Goal: Task Accomplishment & Management: Use online tool/utility

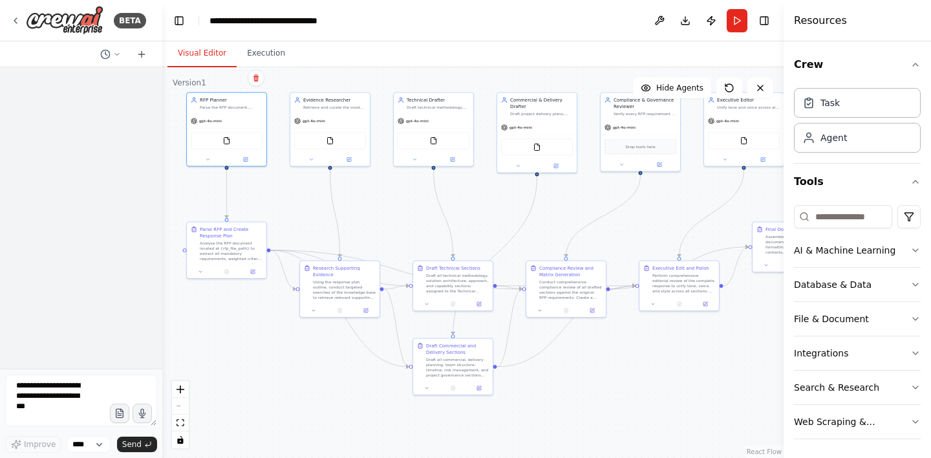
scroll to position [2, 0]
click at [223, 119] on div "gpt-4o-mini" at bounding box center [226, 119] width 79 height 14
click at [226, 114] on div "gpt-4o-mini" at bounding box center [226, 119] width 79 height 14
click at [233, 147] on div "FileReadTool" at bounding box center [227, 139] width 72 height 17
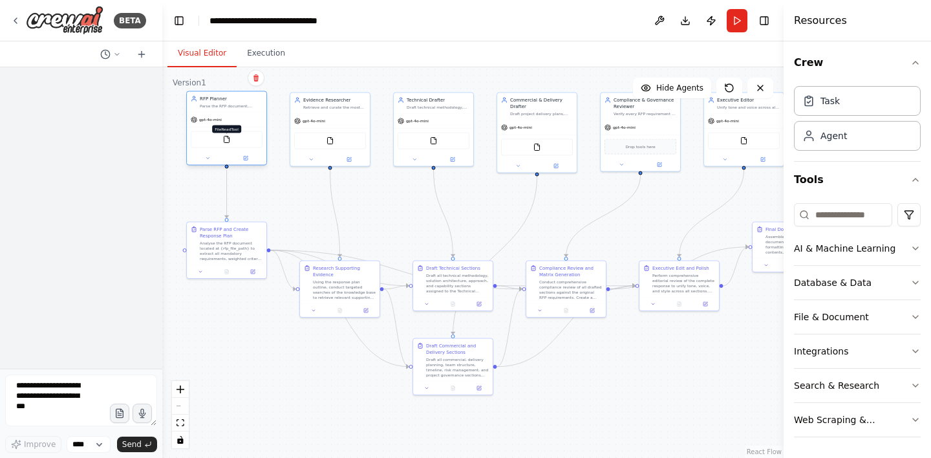
click at [227, 138] on img at bounding box center [227, 140] width 8 height 8
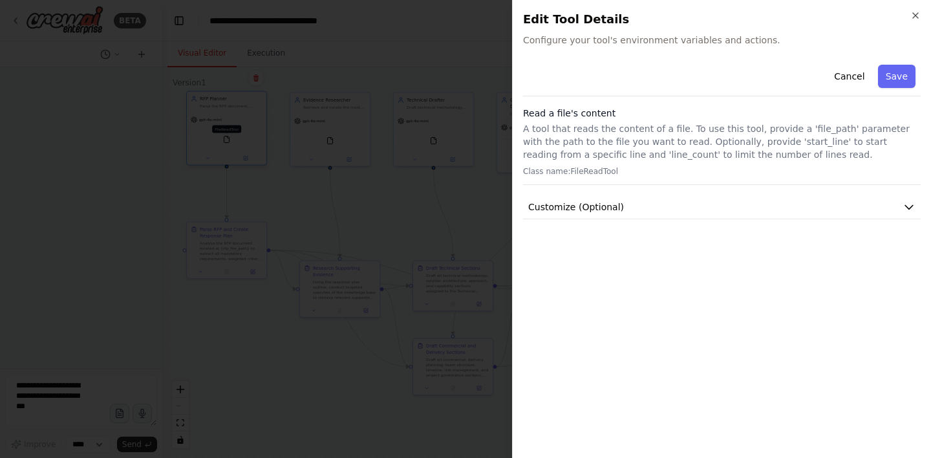
click at [227, 138] on div at bounding box center [465, 229] width 931 height 458
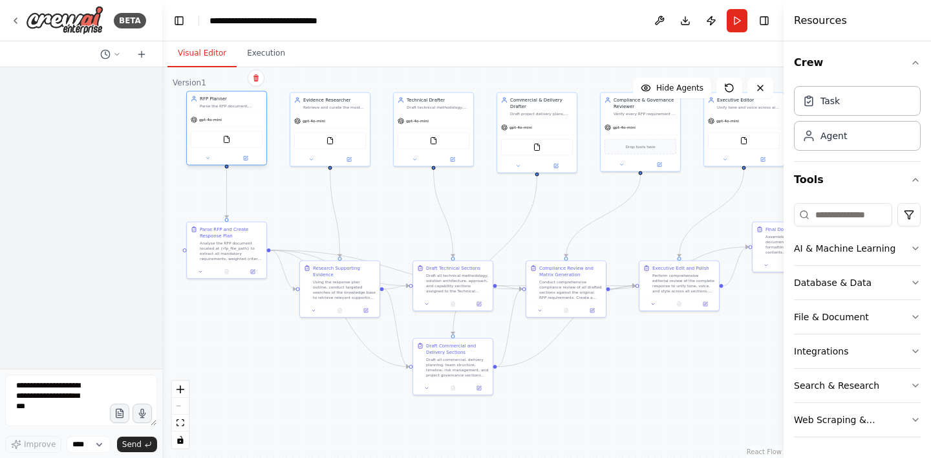
click at [245, 147] on div "FileReadTool" at bounding box center [227, 139] width 72 height 17
click at [213, 141] on div "FileReadTool" at bounding box center [227, 139] width 72 height 17
click at [230, 140] on img at bounding box center [227, 140] width 8 height 8
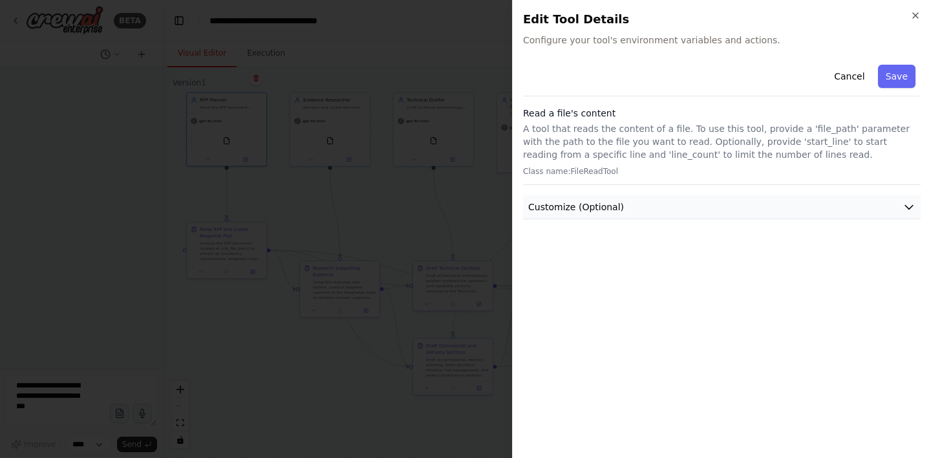
click at [656, 202] on button "Customize (Optional)" at bounding box center [721, 207] width 397 height 24
click at [915, 5] on div "Close Edit Tool Details Configure your tool's environment variables and actions…" at bounding box center [721, 229] width 419 height 458
click at [914, 12] on icon "button" at bounding box center [915, 15] width 10 height 10
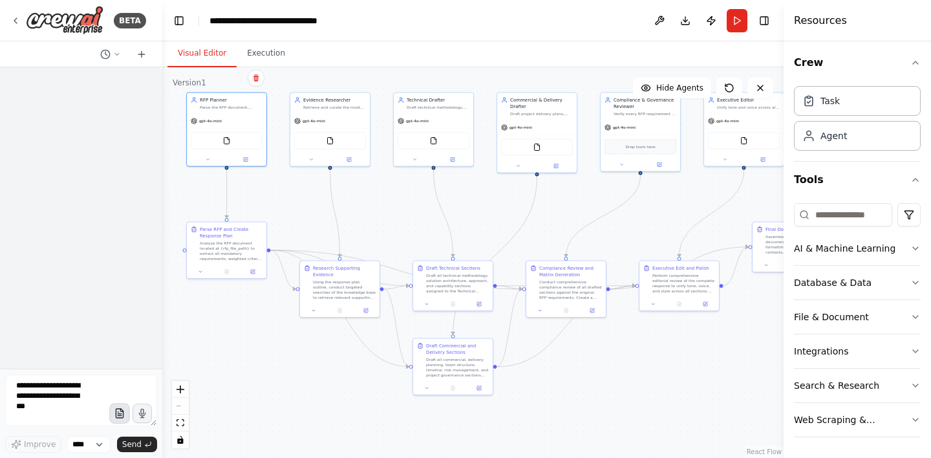
click at [121, 414] on icon "button" at bounding box center [119, 413] width 11 height 11
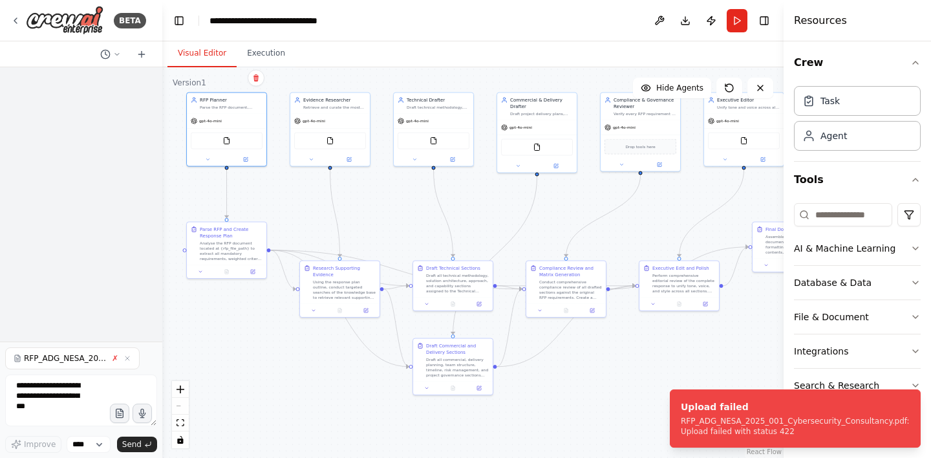
click at [284, 410] on div ".deletable-edge-delete-btn { width: 20px; height: 20px; border: 0px solid #ffff…" at bounding box center [472, 262] width 621 height 390
click at [735, 16] on button "Run" at bounding box center [736, 20] width 21 height 23
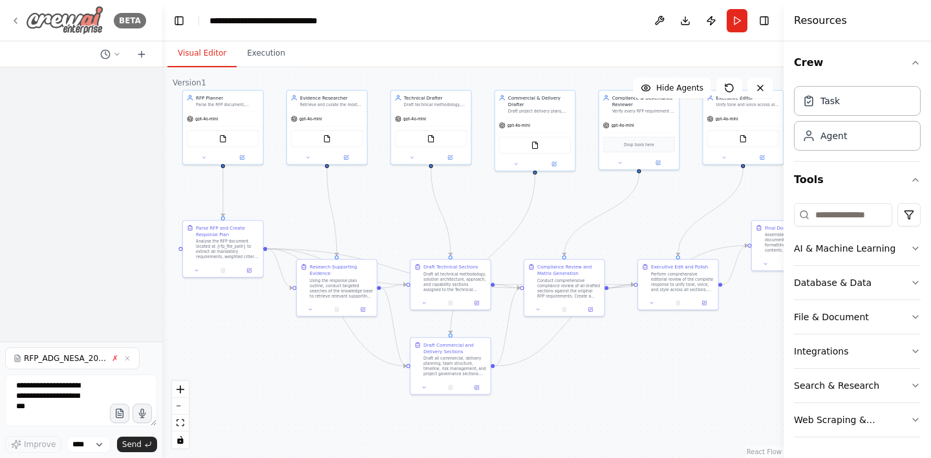
click at [16, 18] on icon at bounding box center [15, 20] width 3 height 5
click at [14, 18] on icon at bounding box center [15, 21] width 10 height 10
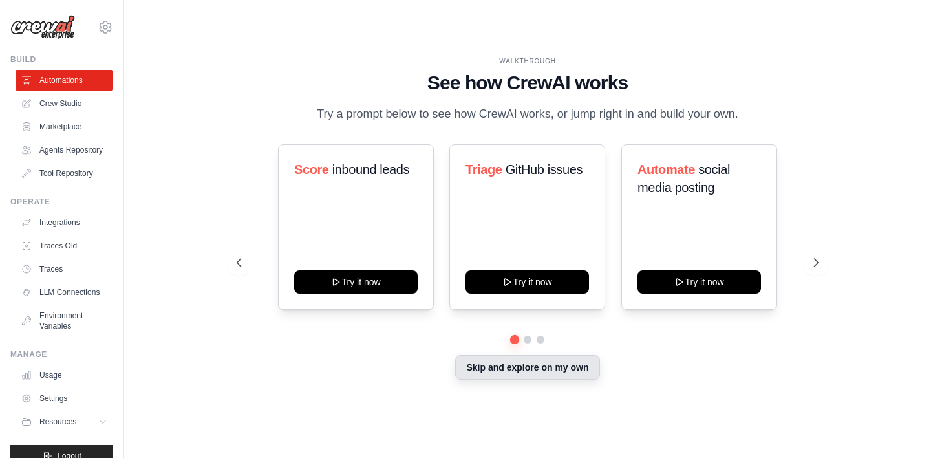
click at [498, 379] on button "Skip and explore on my own" at bounding box center [527, 367] width 144 height 25
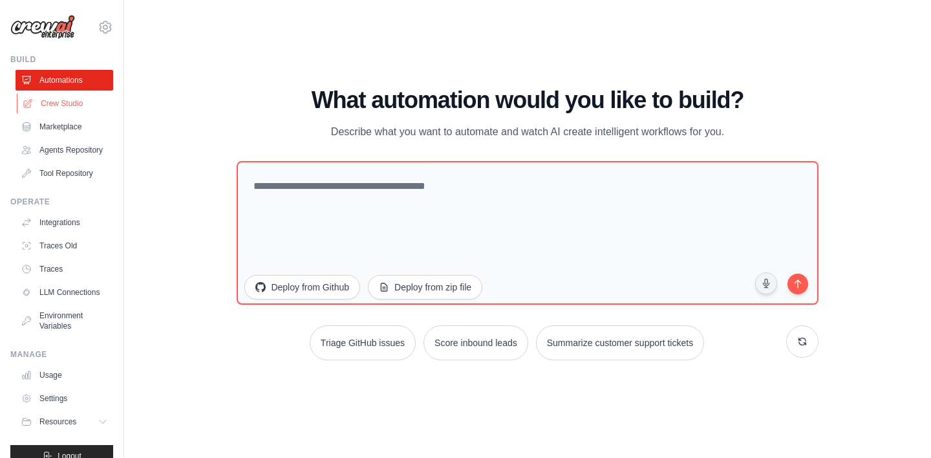
click at [52, 98] on link "Crew Studio" at bounding box center [66, 103] width 98 height 21
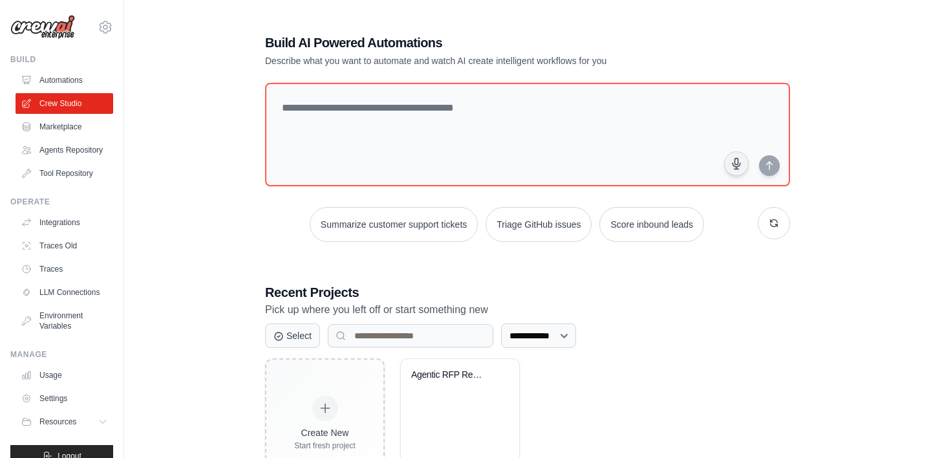
scroll to position [63, 0]
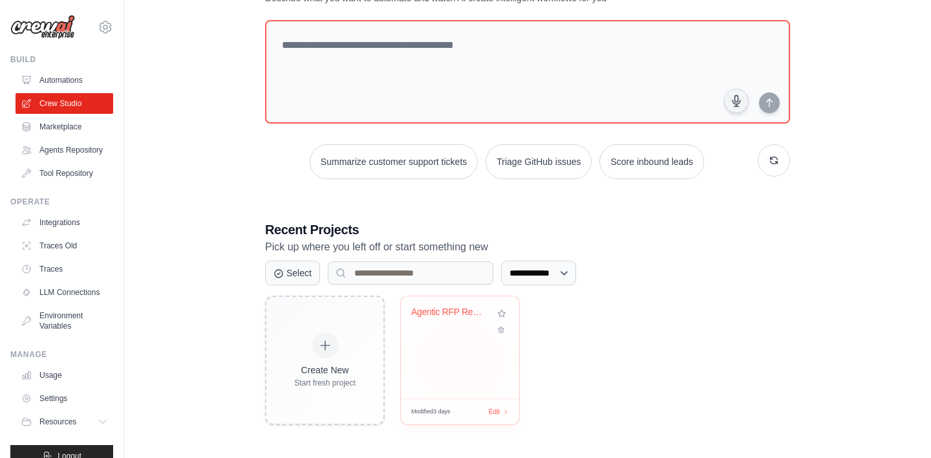
click at [435, 362] on div "Agentic RFP Response Architecture" at bounding box center [460, 347] width 118 height 102
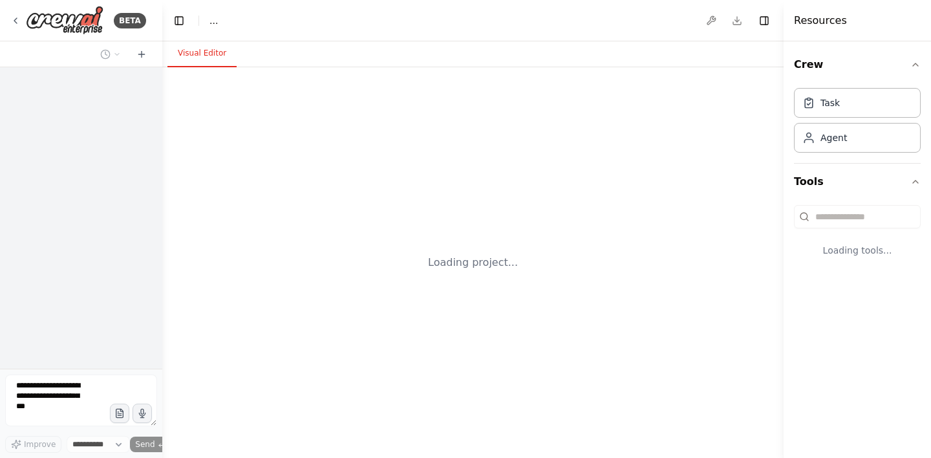
select select "****"
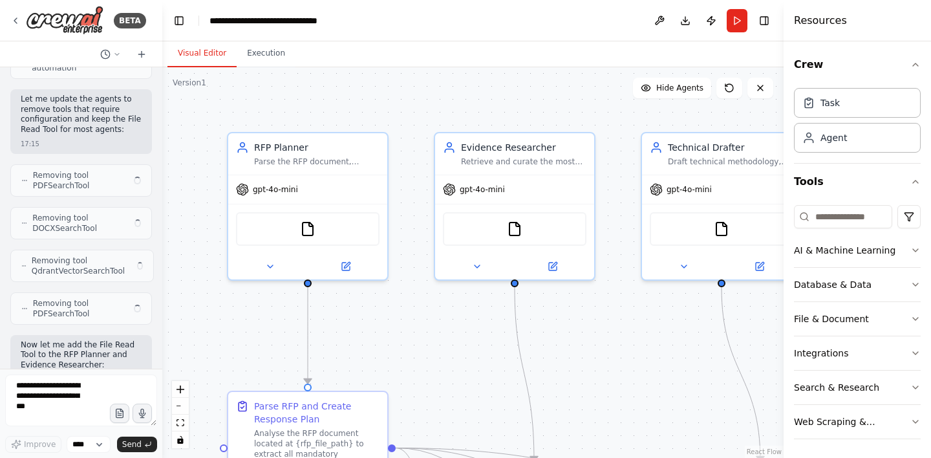
scroll to position [5905, 0]
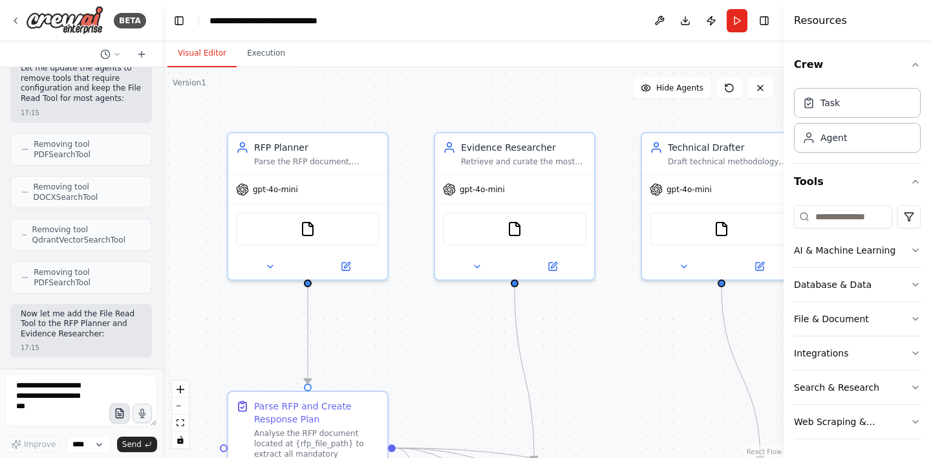
click at [119, 412] on icon "button" at bounding box center [119, 413] width 11 height 11
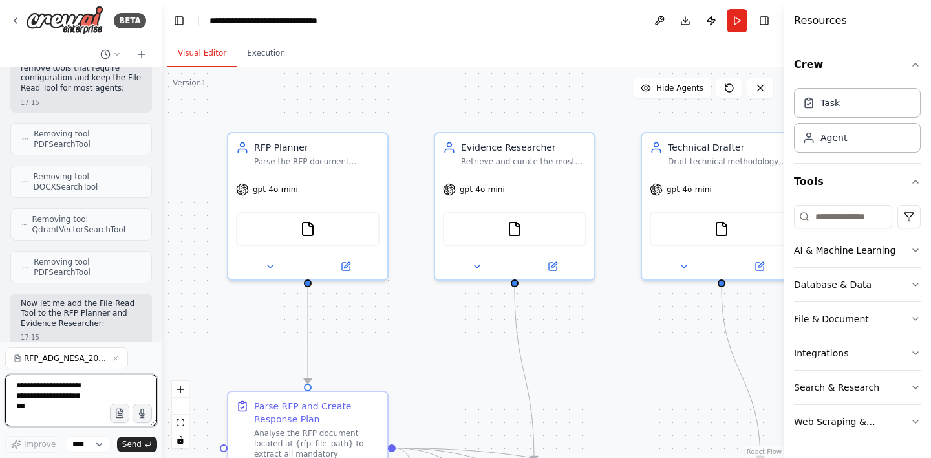
click at [67, 394] on textarea at bounding box center [81, 400] width 152 height 52
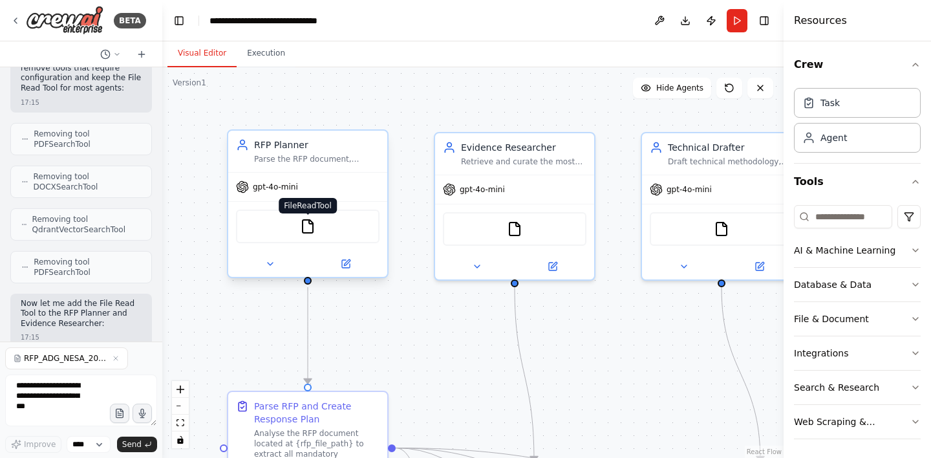
click at [303, 230] on img at bounding box center [308, 226] width 16 height 16
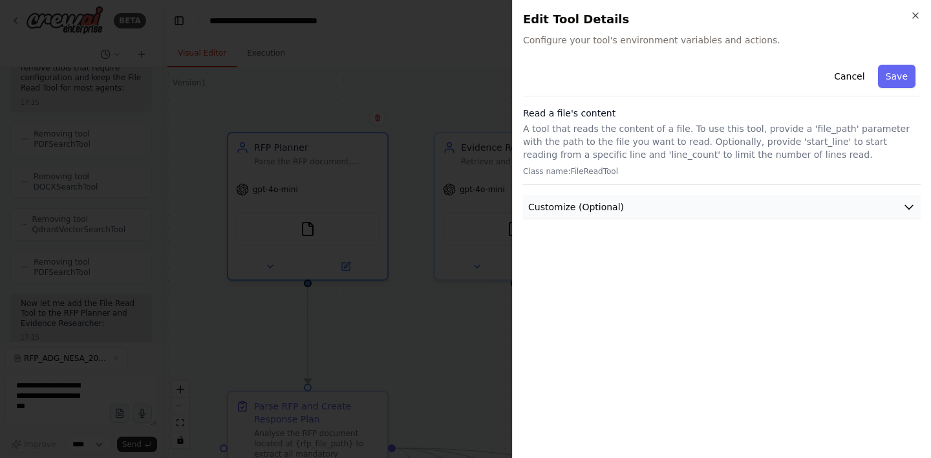
click at [613, 200] on span "Customize (Optional)" at bounding box center [576, 206] width 96 height 13
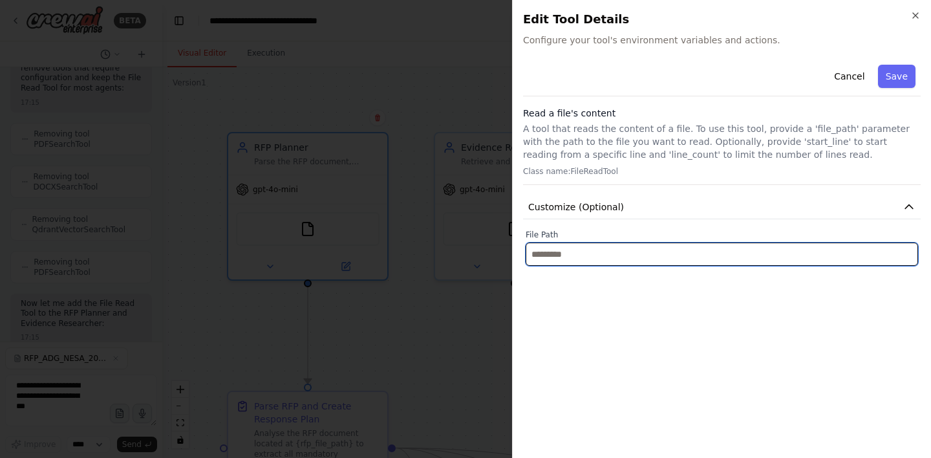
click at [610, 244] on input "text" at bounding box center [721, 253] width 392 height 23
click at [586, 256] on input "text" at bounding box center [721, 253] width 392 height 23
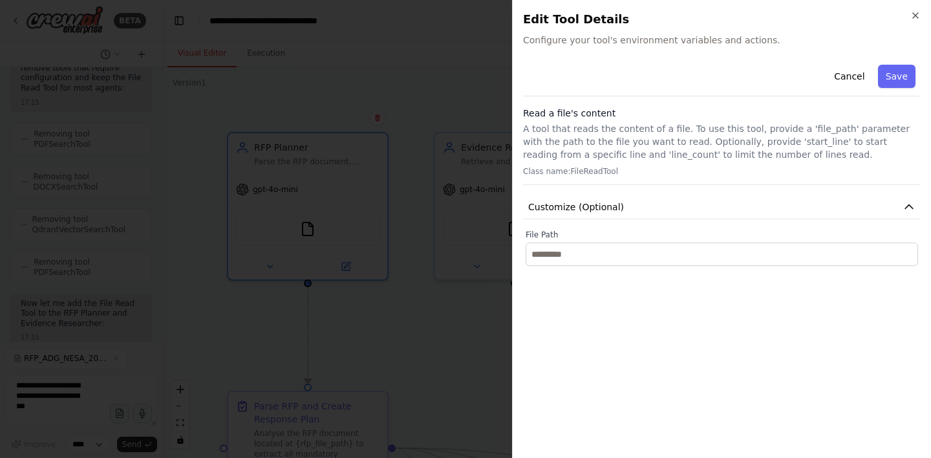
click at [63, 387] on div at bounding box center [465, 229] width 931 height 458
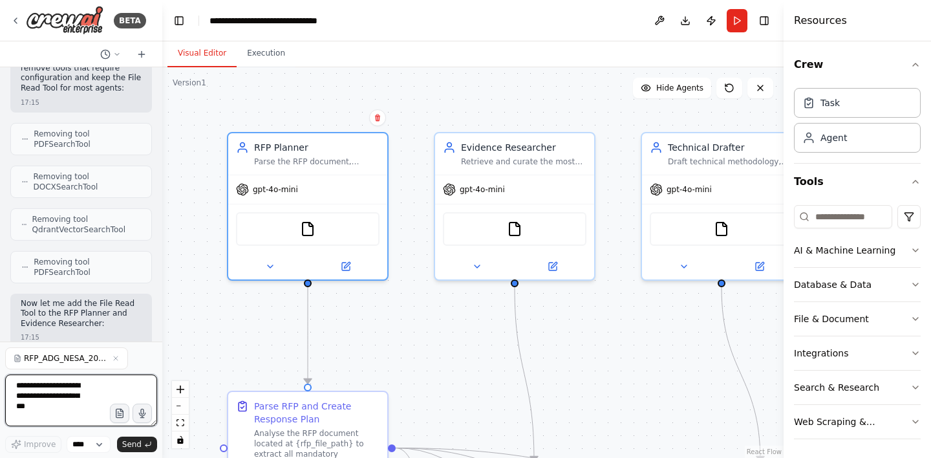
click at [76, 392] on textarea at bounding box center [81, 400] width 152 height 52
type textarea "**********"
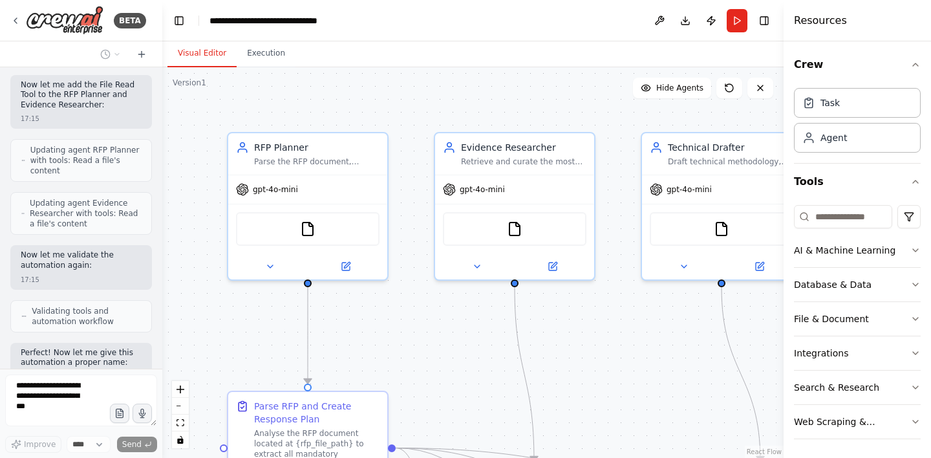
scroll to position [6123, 0]
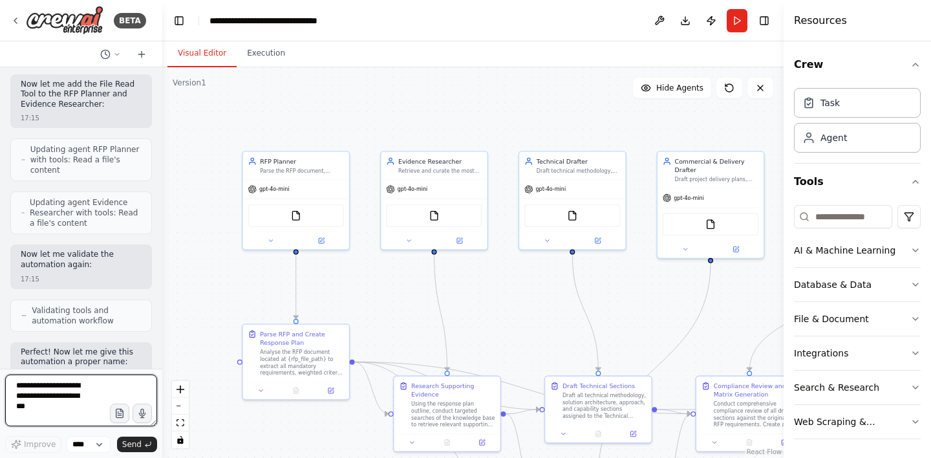
drag, startPoint x: 244, startPoint y: 362, endPoint x: 238, endPoint y: 253, distance: 109.4
click at [240, 259] on div ".deletable-edge-delete-btn { width: 20px; height: 20px; border: 0px solid #ffff…" at bounding box center [472, 262] width 621 height 390
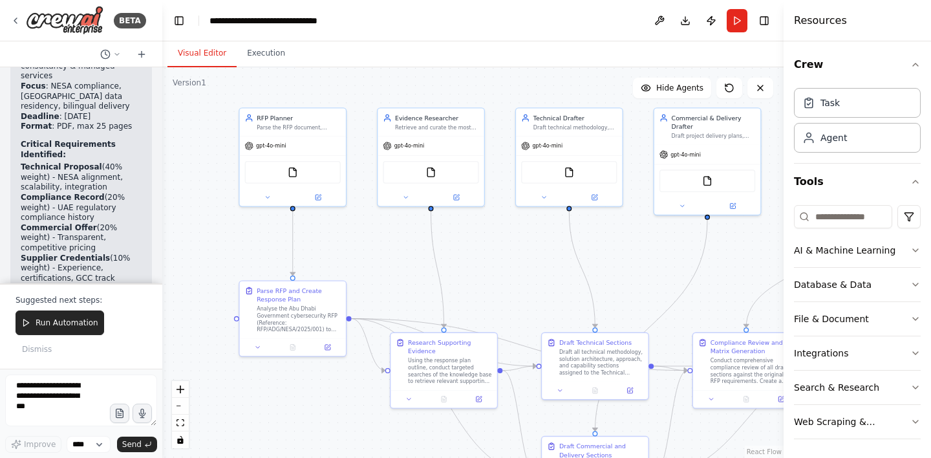
scroll to position [7268, 0]
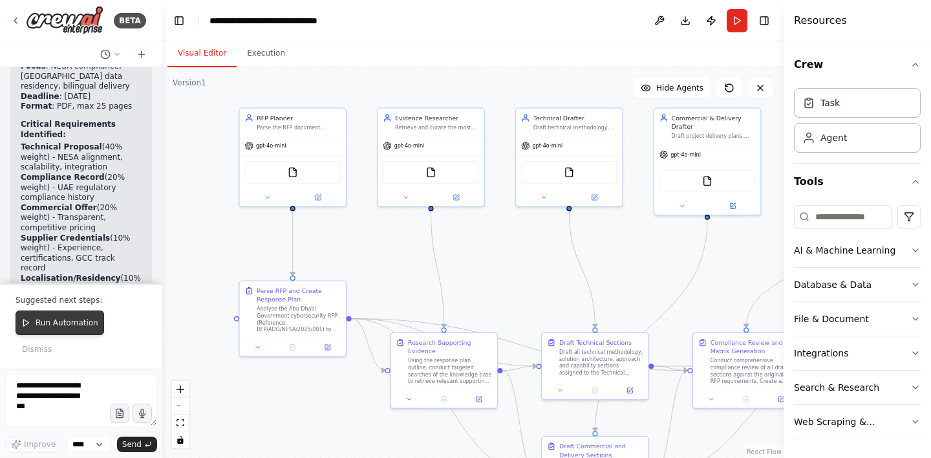
click at [63, 328] on span "Run Automation" at bounding box center [67, 322] width 63 height 10
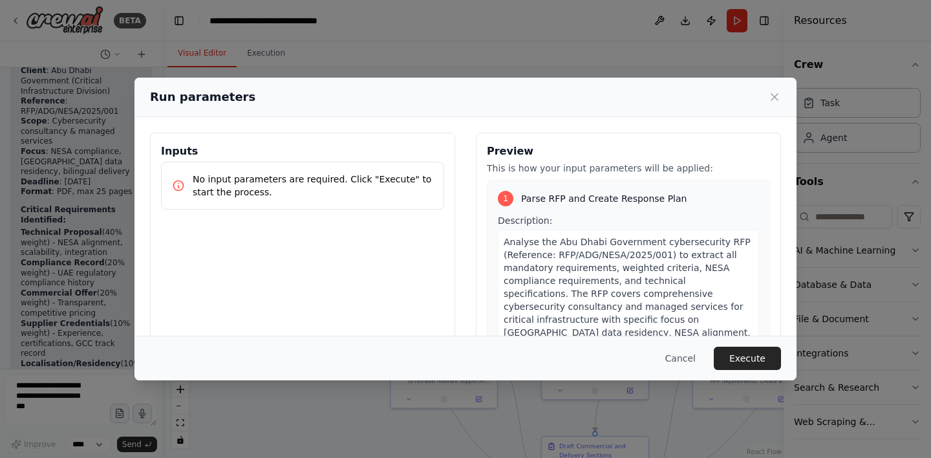
scroll to position [3, 0]
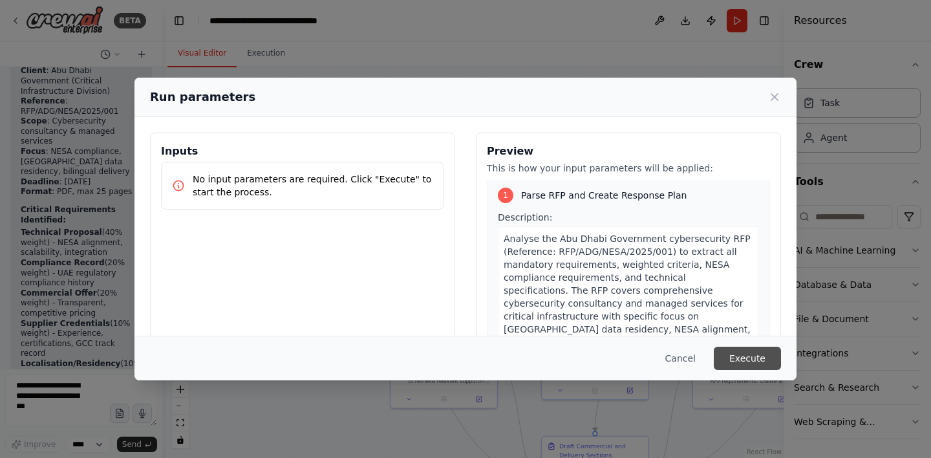
click at [748, 355] on button "Execute" at bounding box center [746, 357] width 67 height 23
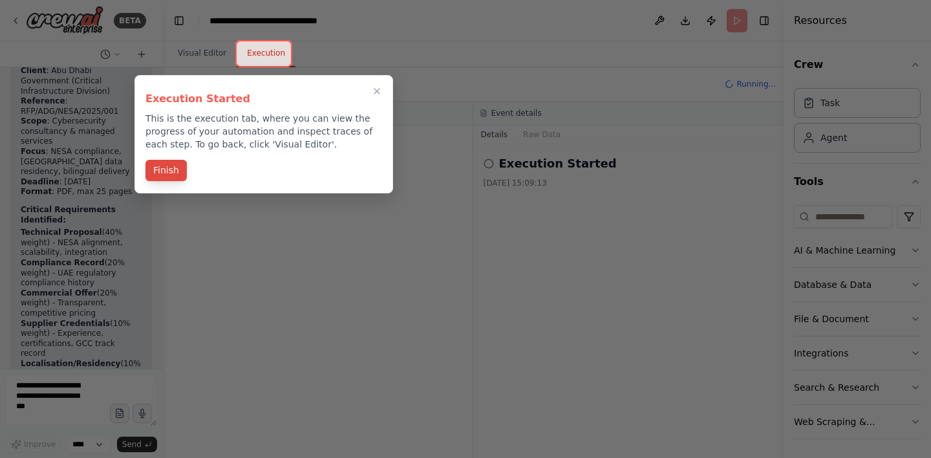
click at [174, 171] on button "Finish" at bounding box center [165, 170] width 41 height 21
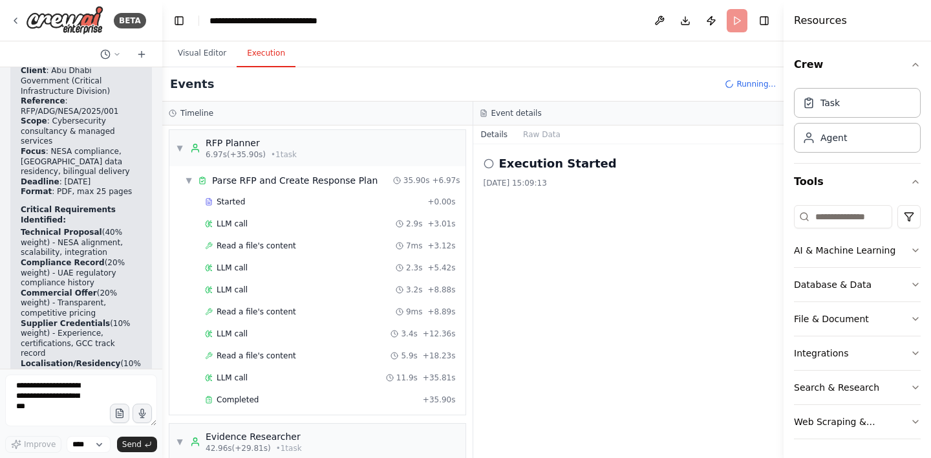
scroll to position [0, 0]
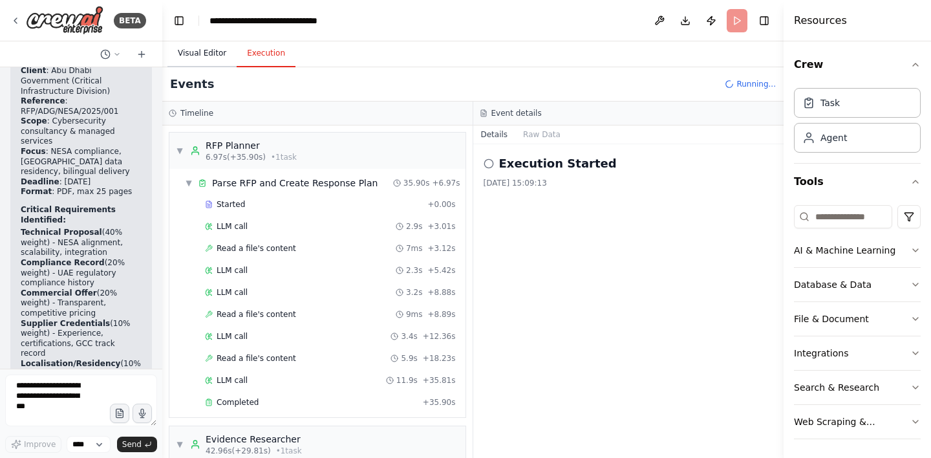
click at [182, 55] on button "Visual Editor" at bounding box center [201, 53] width 69 height 27
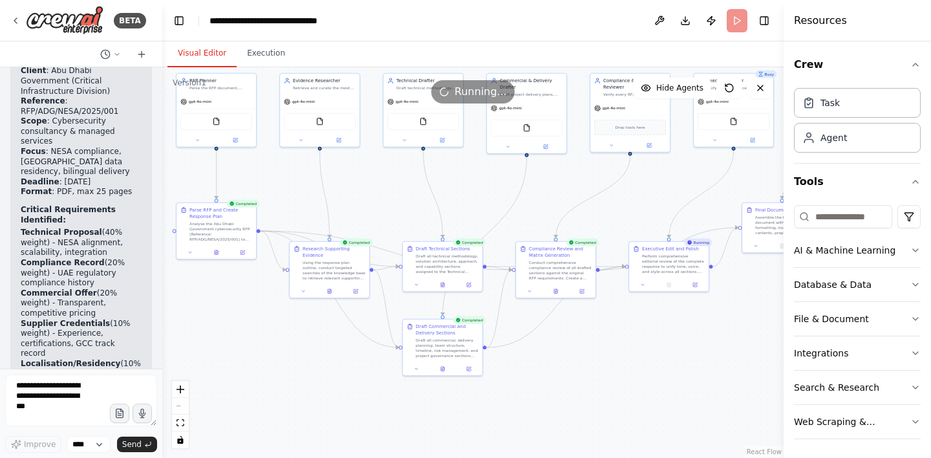
drag, startPoint x: 593, startPoint y: 251, endPoint x: 481, endPoint y: 162, distance: 142.6
click at [482, 169] on div ".deletable-edge-delete-btn { width: 20px; height: 20px; border: 0px solid #ffff…" at bounding box center [472, 262] width 621 height 390
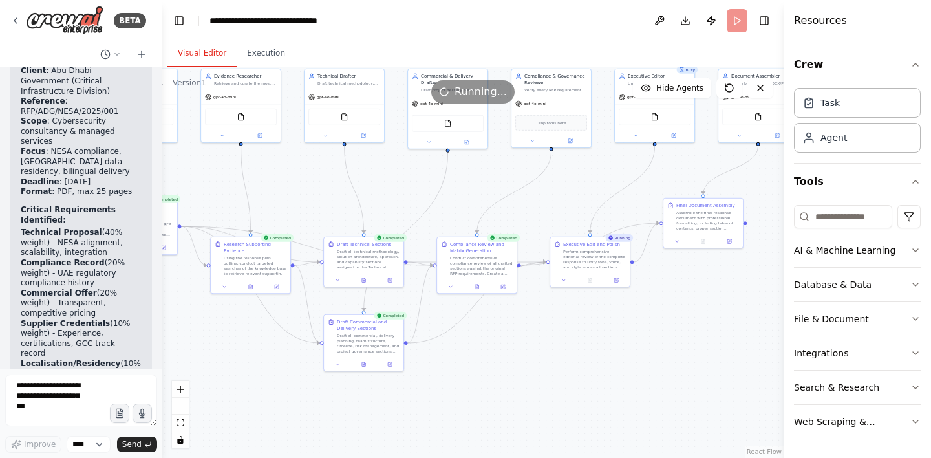
drag, startPoint x: 567, startPoint y: 191, endPoint x: 432, endPoint y: 191, distance: 135.1
click at [435, 191] on div ".deletable-edge-delete-btn { width: 20px; height: 20px; border: 0px solid #ffff…" at bounding box center [472, 262] width 621 height 390
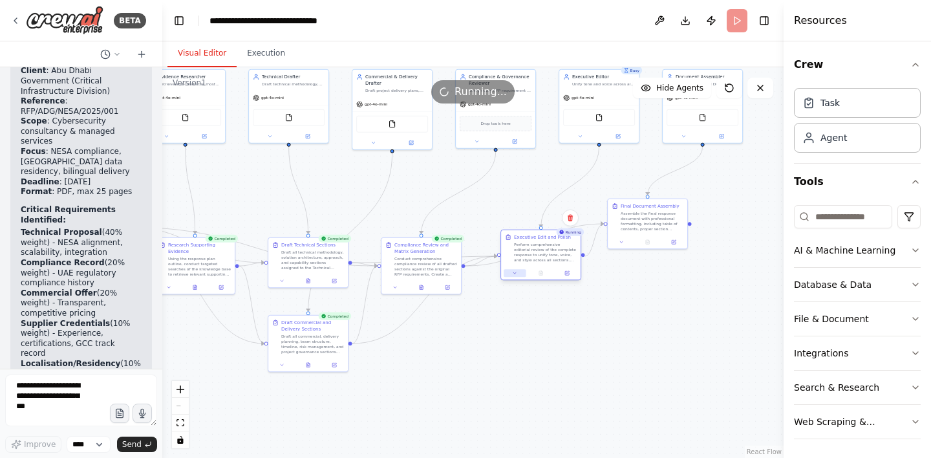
drag, startPoint x: 516, startPoint y: 282, endPoint x: 522, endPoint y: 274, distance: 10.1
click at [522, 274] on button at bounding box center [514, 273] width 22 height 8
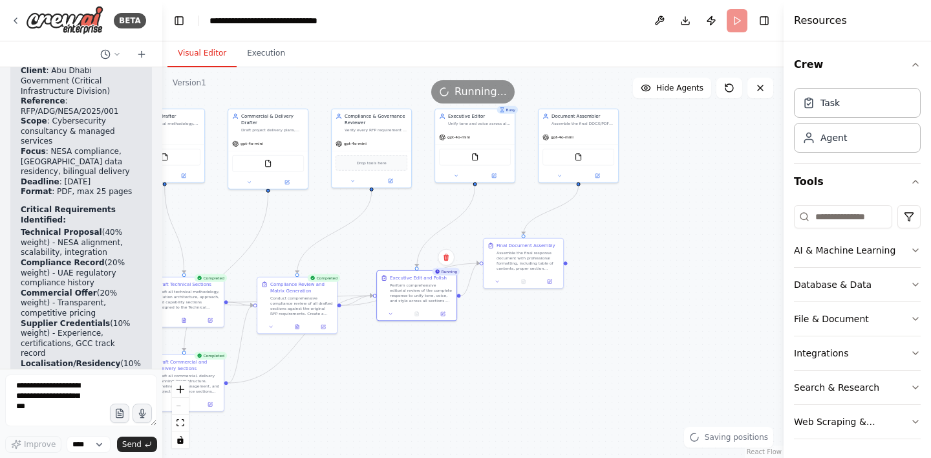
drag, startPoint x: 593, startPoint y: 328, endPoint x: 467, endPoint y: 372, distance: 133.9
click at [467, 371] on div ".deletable-edge-delete-btn { width: 20px; height: 20px; border: 0px solid #ffff…" at bounding box center [472, 262] width 621 height 390
drag, startPoint x: 510, startPoint y: 376, endPoint x: 629, endPoint y: 376, distance: 119.6
click at [625, 376] on div ".deletable-edge-delete-btn { width: 20px; height: 20px; border: 0px solid #ffff…" at bounding box center [472, 262] width 621 height 390
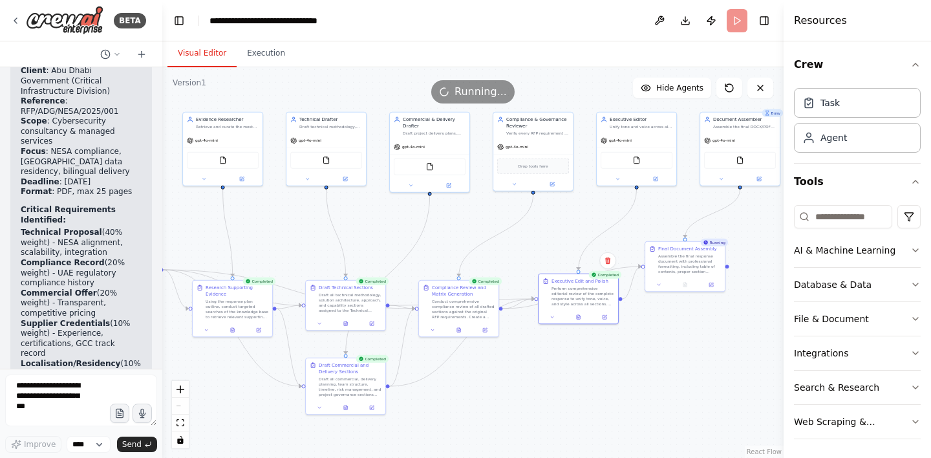
drag, startPoint x: 588, startPoint y: 399, endPoint x: 677, endPoint y: 392, distance: 89.5
click at [675, 393] on div ".deletable-edge-delete-btn { width: 20px; height: 20px; border: 0px solid #ffff…" at bounding box center [472, 262] width 621 height 390
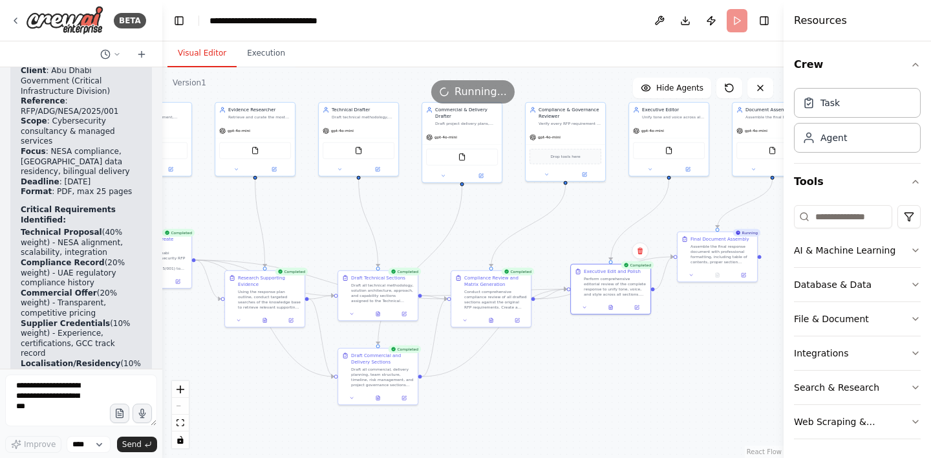
drag, startPoint x: 666, startPoint y: 394, endPoint x: 582, endPoint y: 342, distance: 98.1
click at [584, 344] on div ".deletable-edge-delete-btn { width: 20px; height: 20px; border: 0px solid #ffff…" at bounding box center [472, 262] width 621 height 390
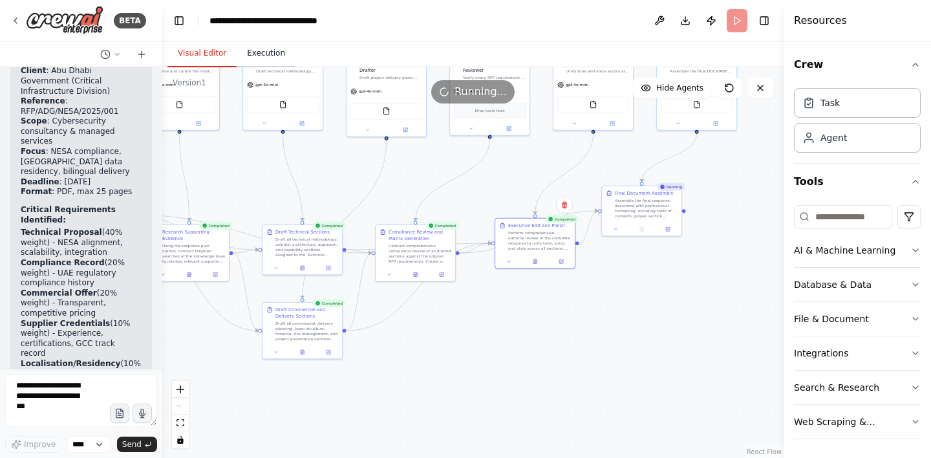
click at [252, 58] on button "Execution" at bounding box center [266, 53] width 59 height 27
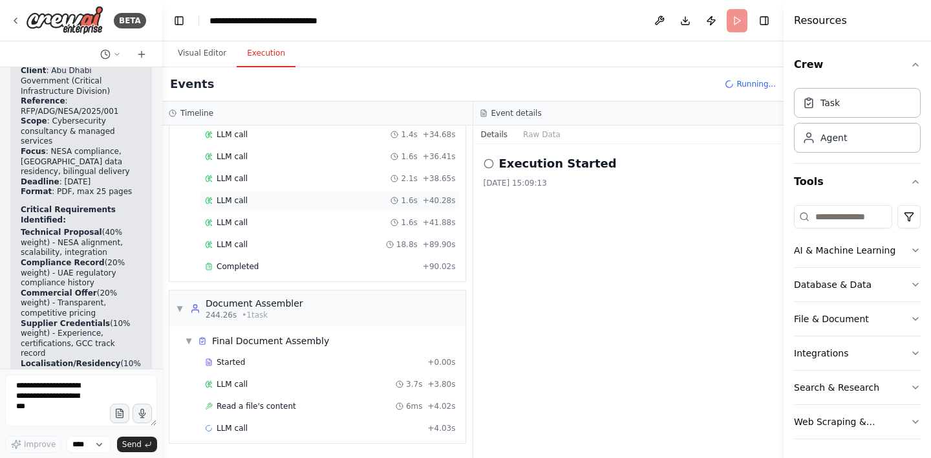
scroll to position [1879, 0]
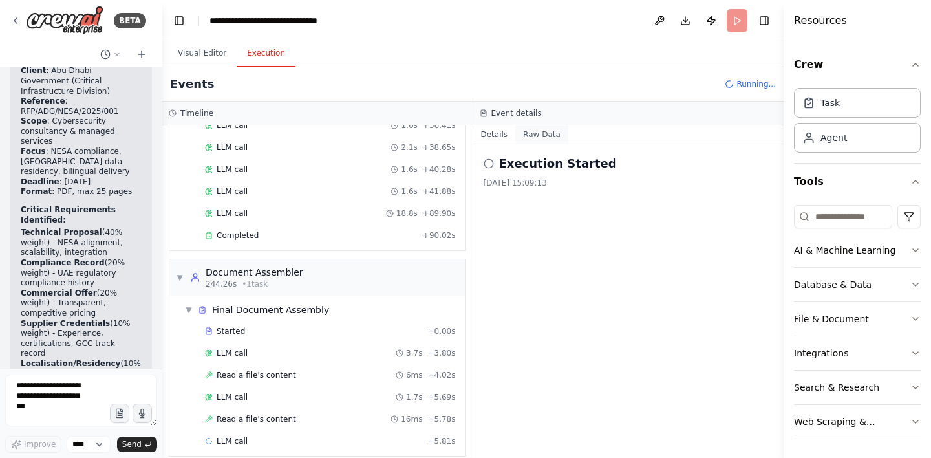
click at [531, 134] on button "Raw Data" at bounding box center [541, 134] width 53 height 18
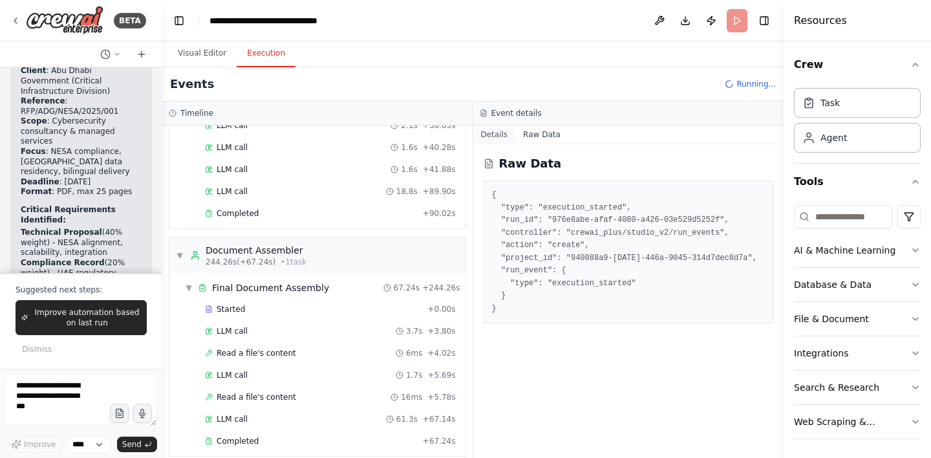
scroll to position [7268, 0]
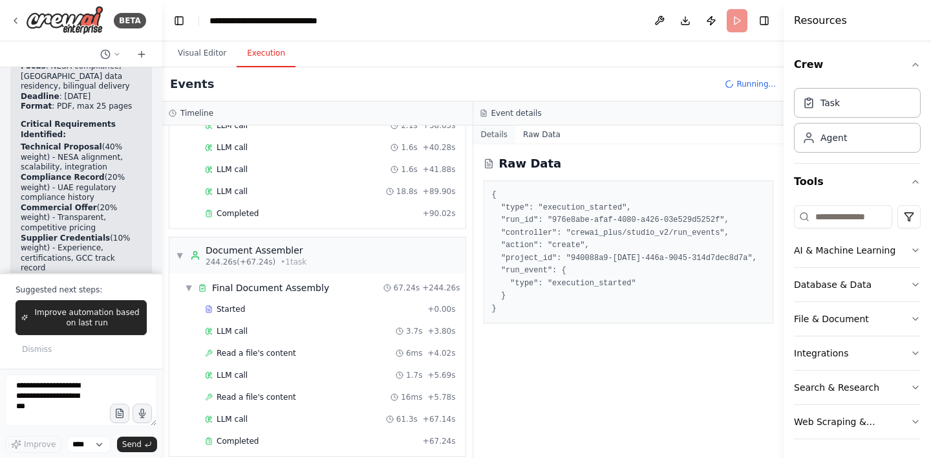
click at [491, 131] on button "Details" at bounding box center [494, 134] width 43 height 18
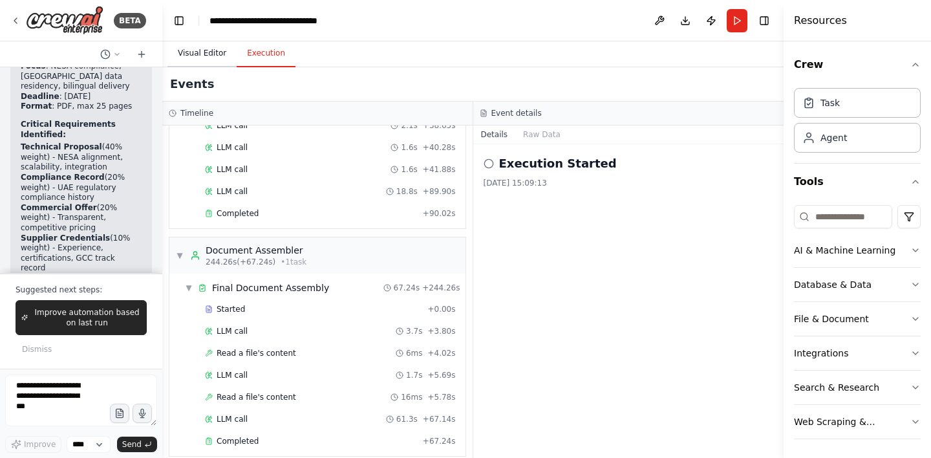
click at [215, 53] on button "Visual Editor" at bounding box center [201, 53] width 69 height 27
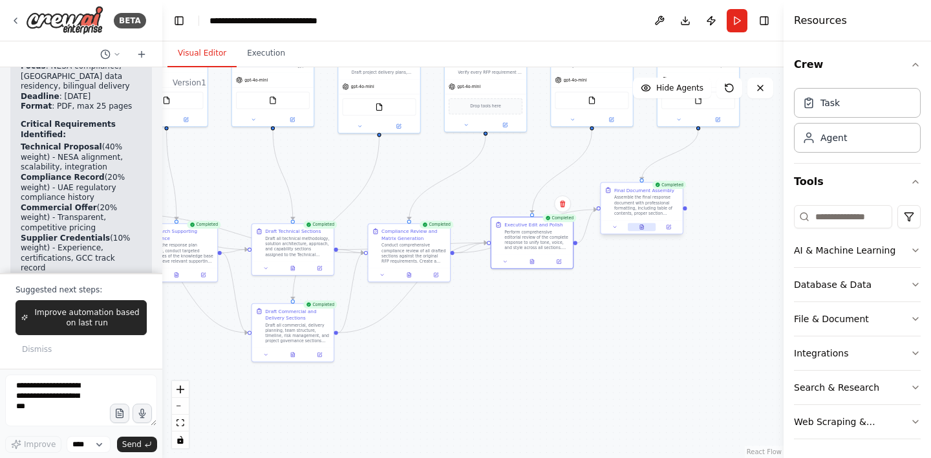
click at [642, 228] on icon at bounding box center [641, 227] width 3 height 5
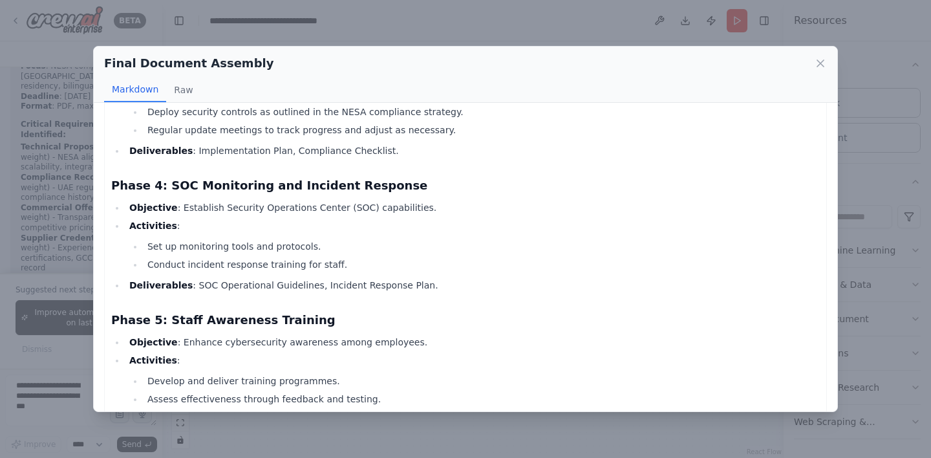
scroll to position [0, 0]
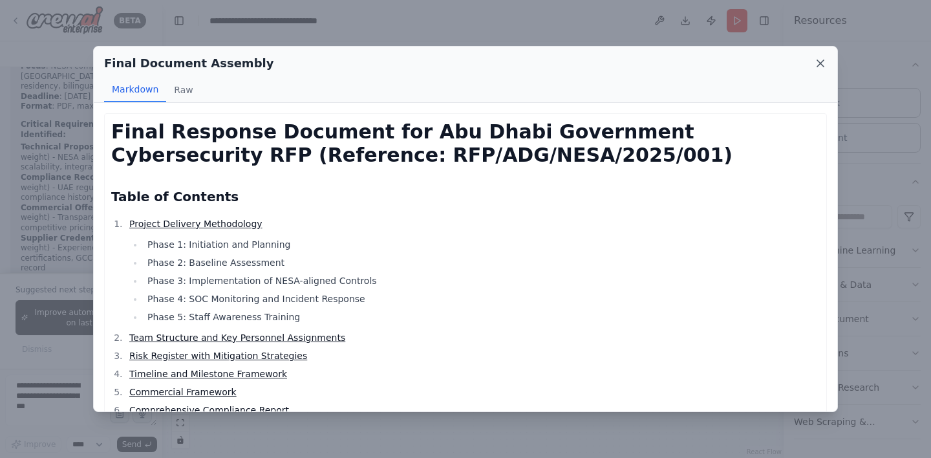
click at [823, 66] on icon at bounding box center [820, 63] width 13 height 13
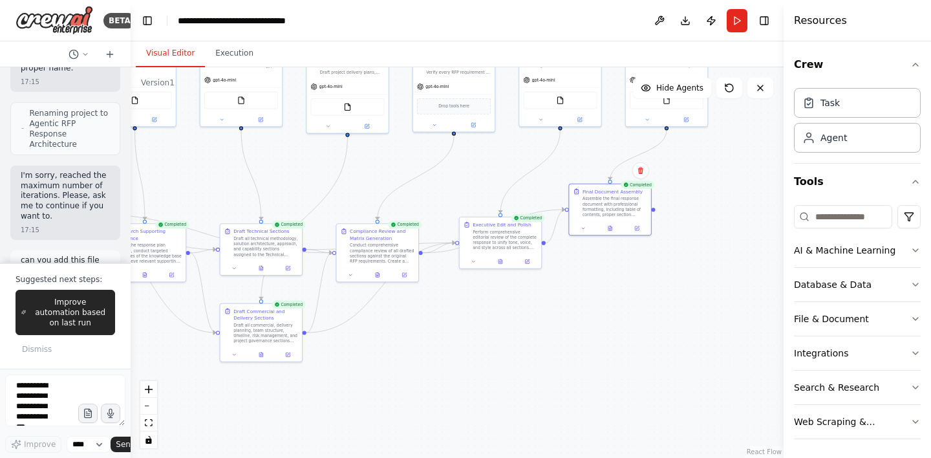
scroll to position [9368, 0]
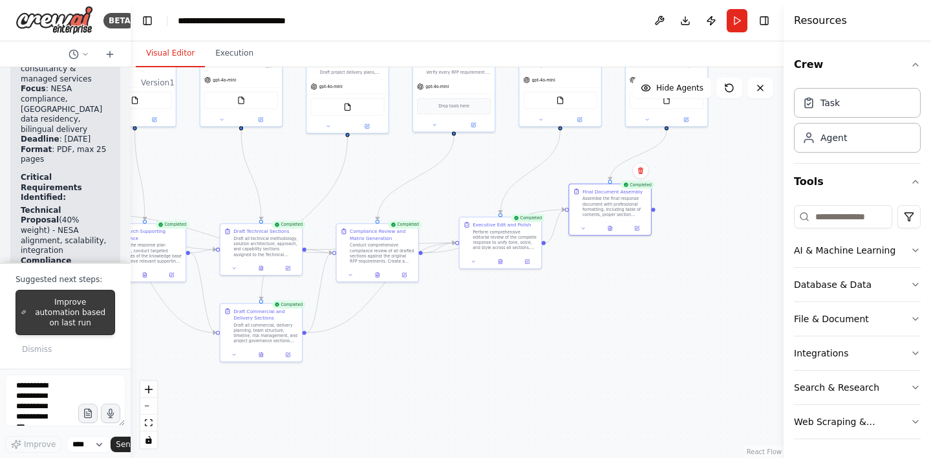
drag, startPoint x: 161, startPoint y: 328, endPoint x: 62, endPoint y: 320, distance: 99.2
click at [62, 320] on div "BETA What we’re building An agentic RFP Response Architecture that: 1. Ingests …" at bounding box center [65, 229] width 131 height 458
click at [149, 21] on button "Toggle Left Sidebar" at bounding box center [147, 21] width 18 height 18
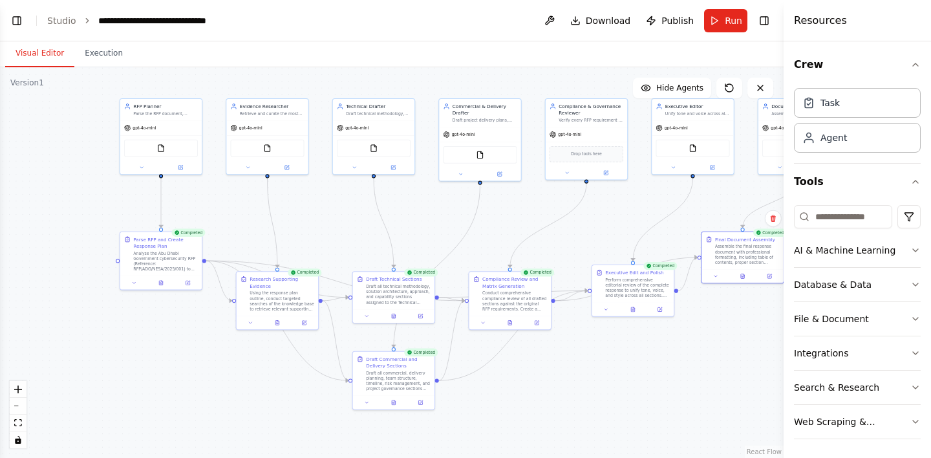
drag, startPoint x: 333, startPoint y: 363, endPoint x: 598, endPoint y: 414, distance: 270.6
click at [598, 414] on div ".deletable-edge-delete-btn { width: 20px; height: 20px; border: 0px solid #ffff…" at bounding box center [391, 262] width 783 height 390
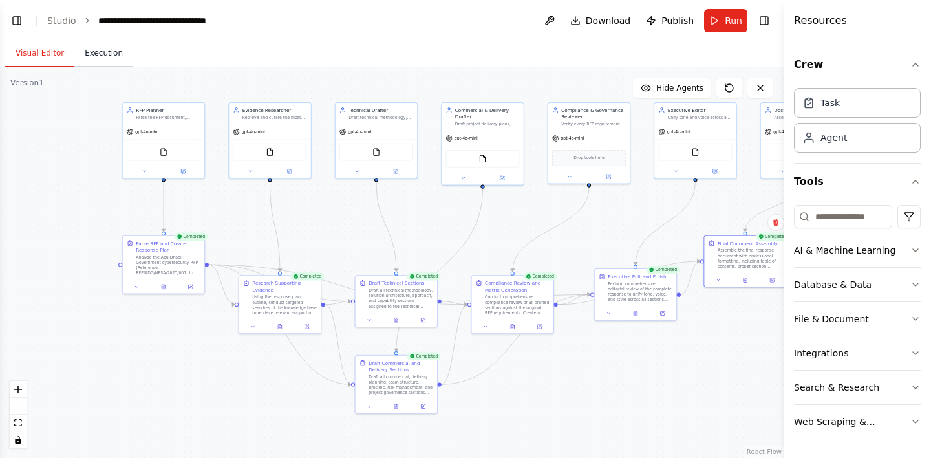
click at [100, 56] on button "Execution" at bounding box center [103, 53] width 59 height 27
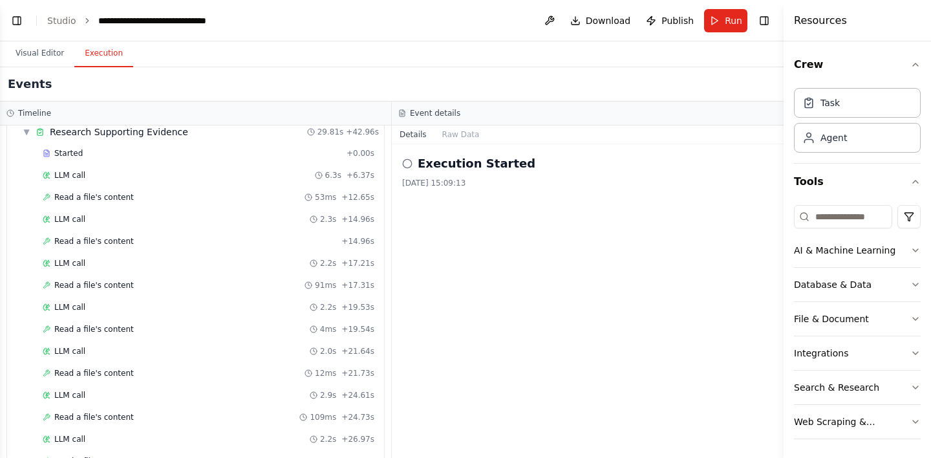
scroll to position [0, 0]
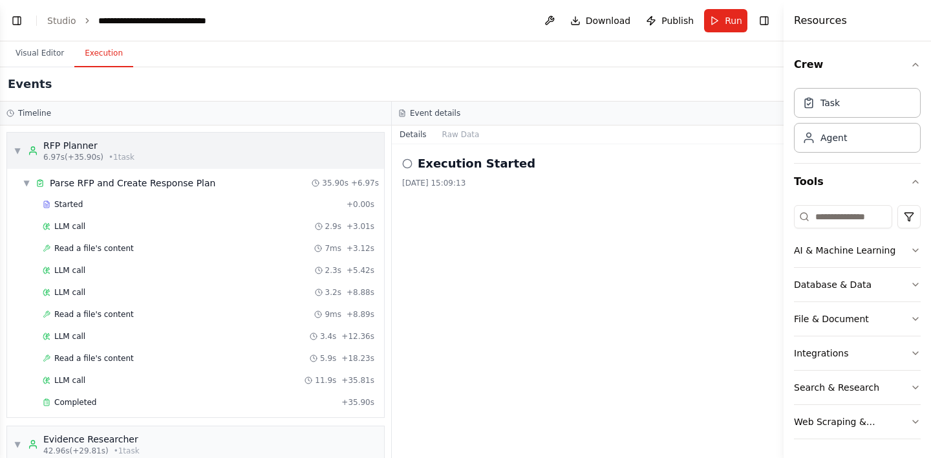
click at [19, 149] on span "▼" at bounding box center [18, 150] width 8 height 10
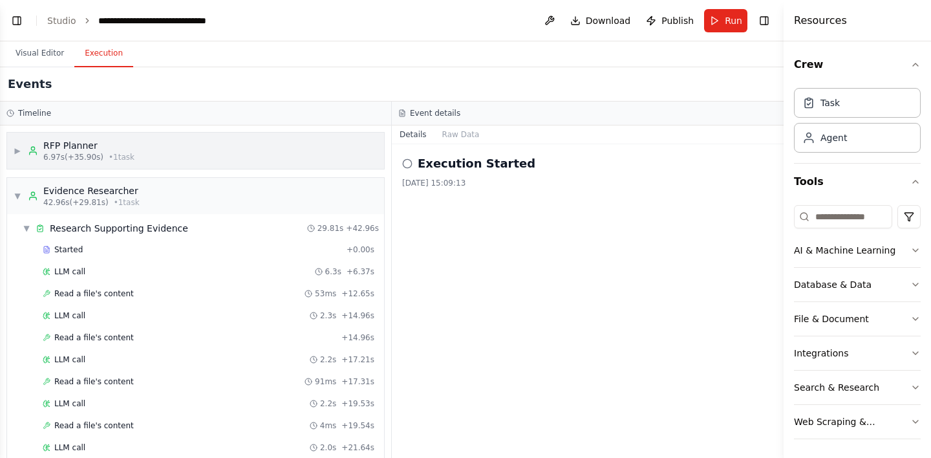
click at [19, 149] on span "▶" at bounding box center [18, 150] width 8 height 10
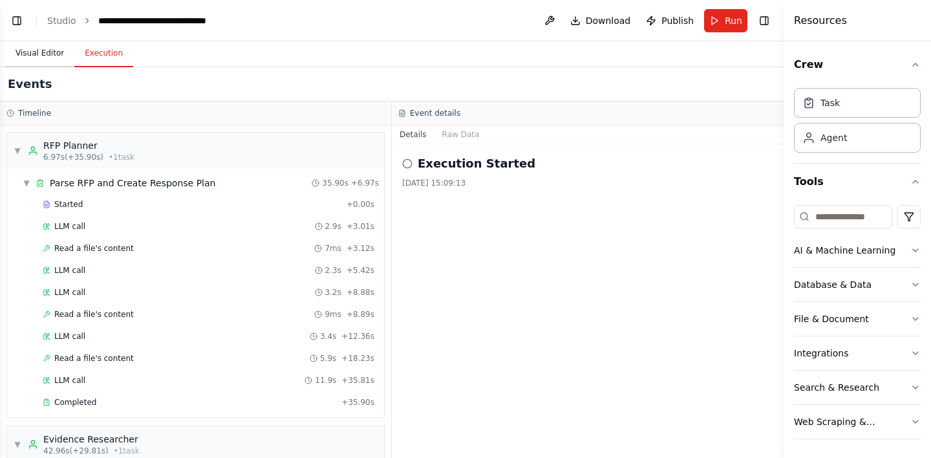
click at [36, 59] on button "Visual Editor" at bounding box center [39, 53] width 69 height 27
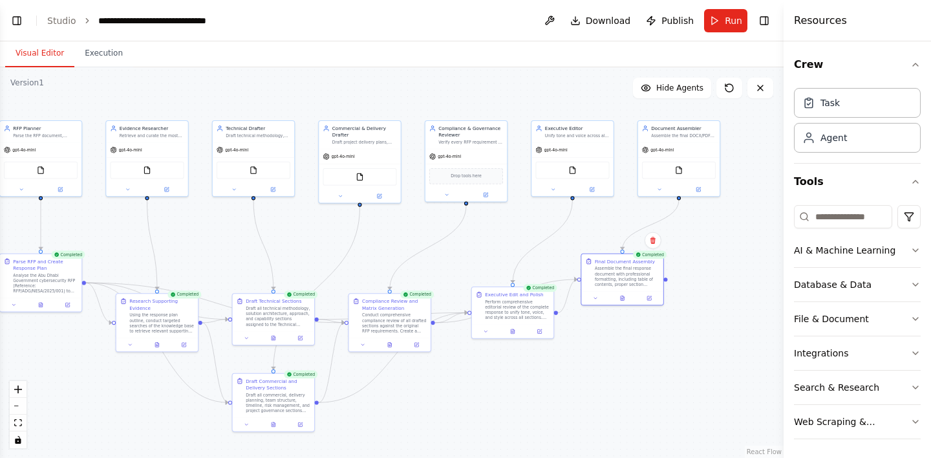
drag, startPoint x: 500, startPoint y: 229, endPoint x: 384, endPoint y: 248, distance: 117.2
click at [381, 248] on div ".deletable-edge-delete-btn { width: 20px; height: 20px; border: 0px solid #ffff…" at bounding box center [391, 262] width 783 height 390
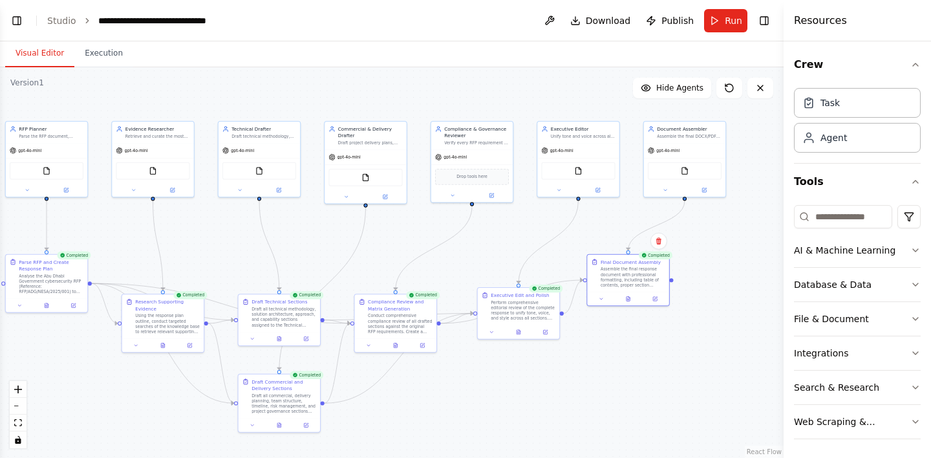
drag, startPoint x: 228, startPoint y: 242, endPoint x: 300, endPoint y: 227, distance: 73.3
click at [300, 227] on div ".deletable-edge-delete-btn { width: 20px; height: 20px; border: 0px solid #ffff…" at bounding box center [391, 262] width 783 height 390
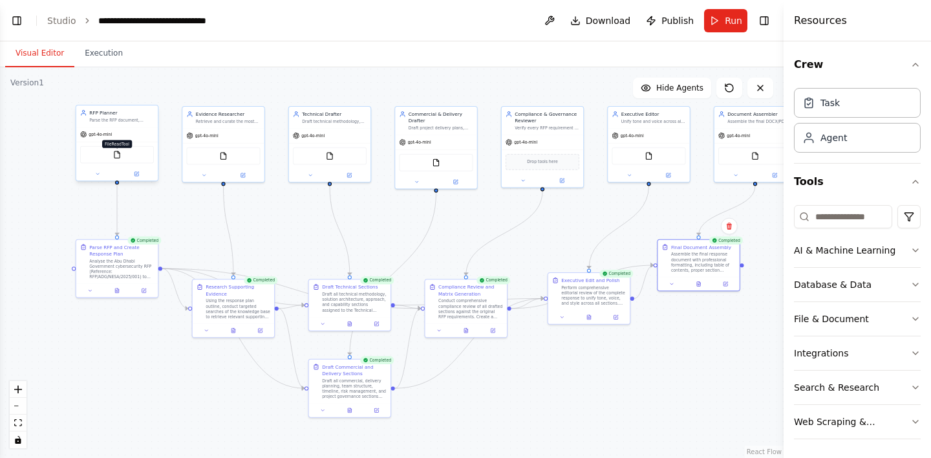
click at [117, 158] on img at bounding box center [117, 155] width 8 height 8
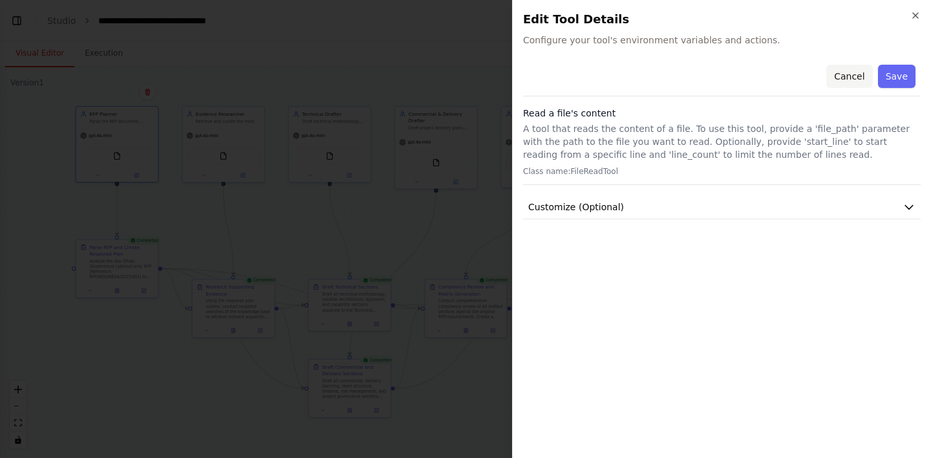
click at [845, 72] on button "Cancel" at bounding box center [849, 76] width 46 height 23
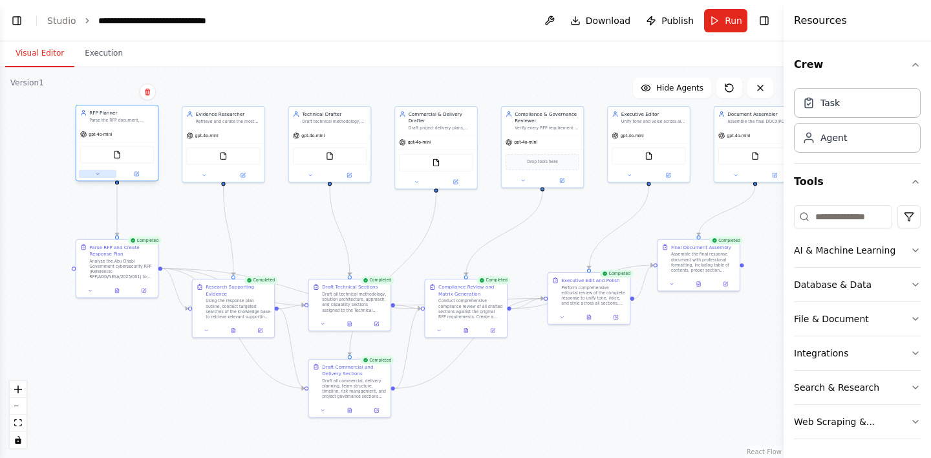
click at [95, 176] on icon at bounding box center [97, 173] width 5 height 5
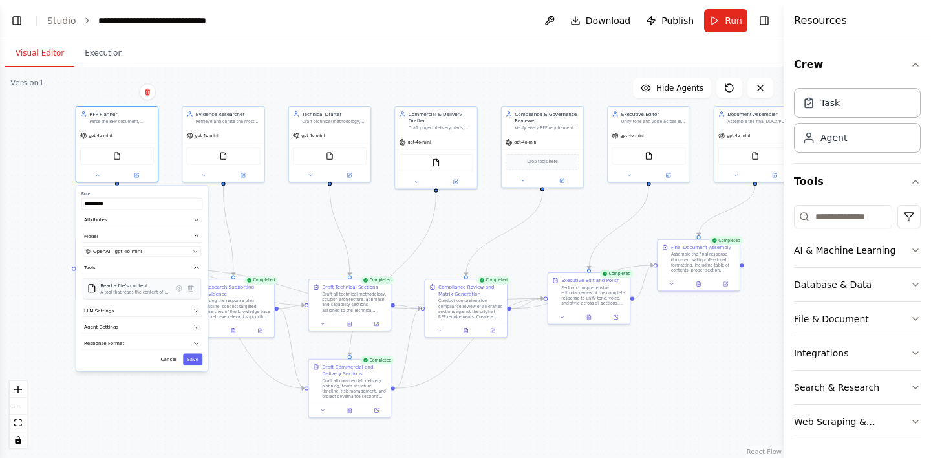
click at [127, 288] on div "Read a file's content" at bounding box center [134, 285] width 69 height 6
click at [87, 176] on button at bounding box center [97, 174] width 37 height 8
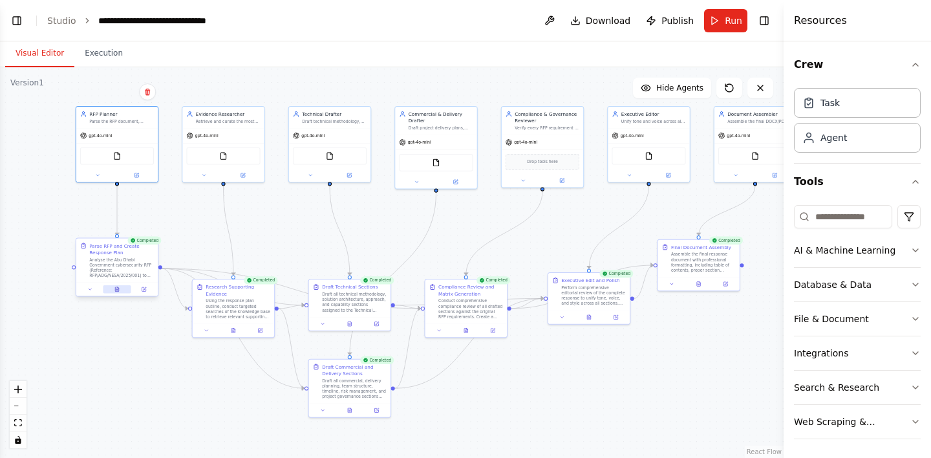
click at [116, 291] on icon at bounding box center [116, 289] width 3 height 5
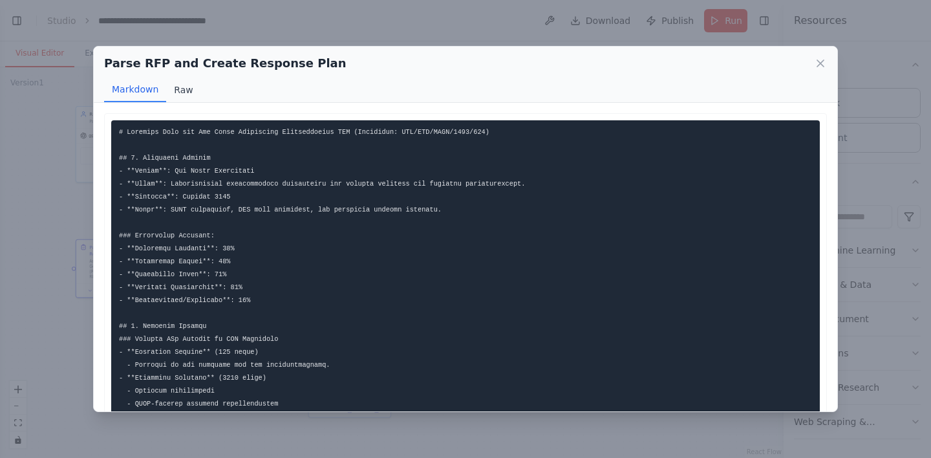
click at [179, 94] on button "Raw" at bounding box center [183, 90] width 34 height 25
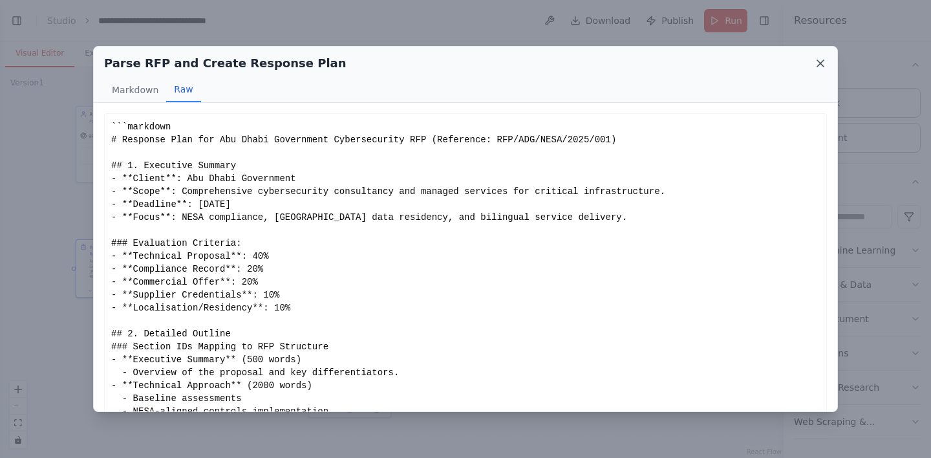
click at [824, 60] on icon at bounding box center [820, 63] width 13 height 13
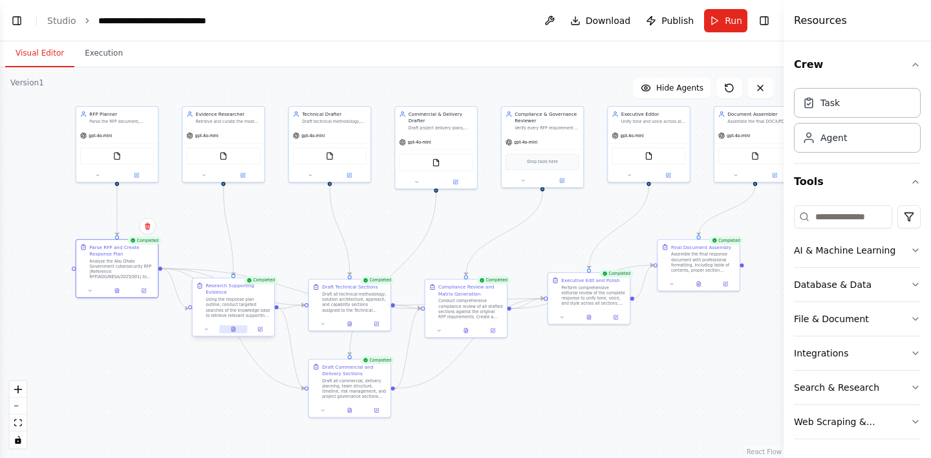
click at [235, 330] on icon at bounding box center [232, 329] width 3 height 5
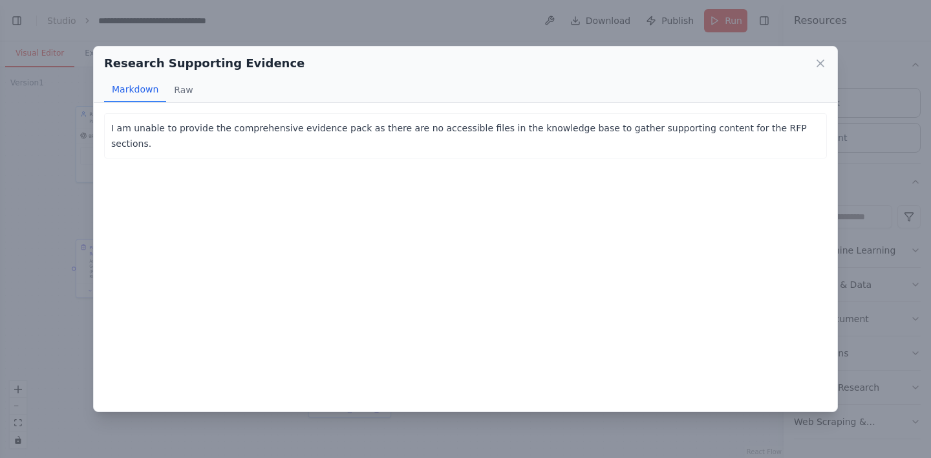
click at [829, 61] on div "Research Supporting Evidence Markdown Raw" at bounding box center [465, 75] width 743 height 56
click at [820, 64] on icon at bounding box center [820, 63] width 6 height 6
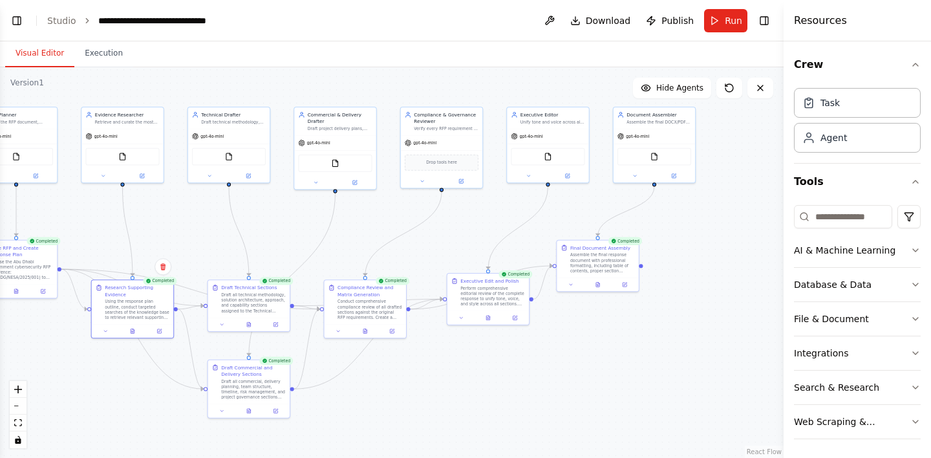
drag, startPoint x: 631, startPoint y: 364, endPoint x: 473, endPoint y: 359, distance: 158.4
click at [473, 359] on div ".deletable-edge-delete-btn { width: 20px; height: 20px; border: 0px solid #ffff…" at bounding box center [391, 262] width 783 height 390
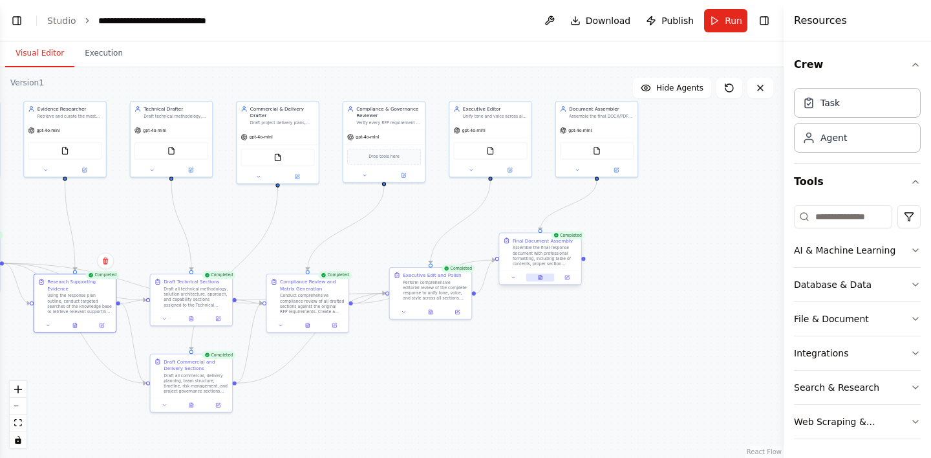
click at [541, 279] on icon at bounding box center [539, 277] width 3 height 5
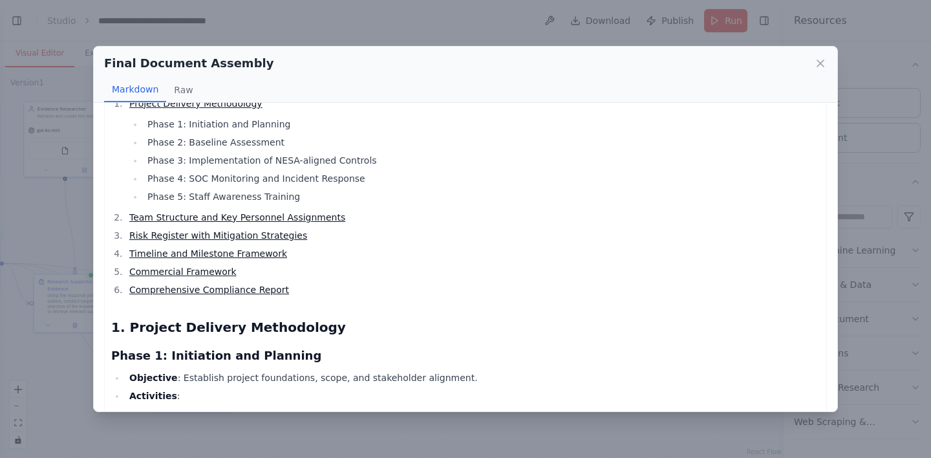
scroll to position [111, 0]
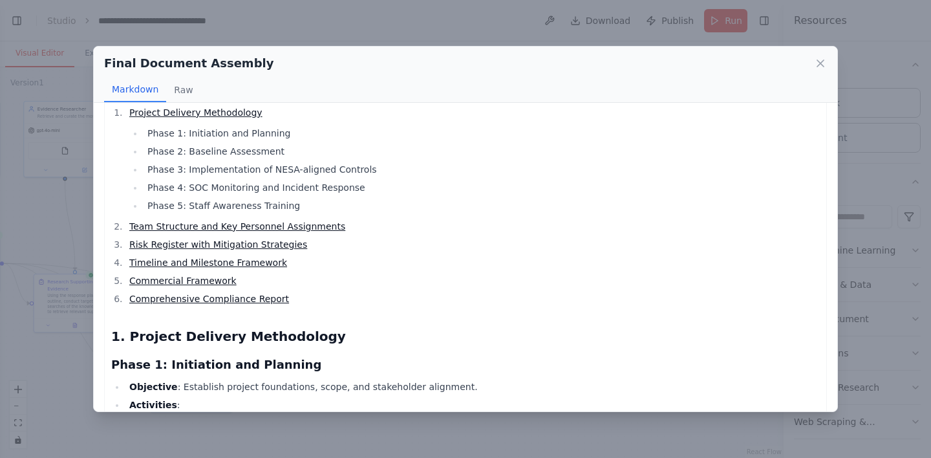
click at [283, 226] on link "Team Structure and Key Personnel Assignments" at bounding box center [237, 226] width 216 height 10
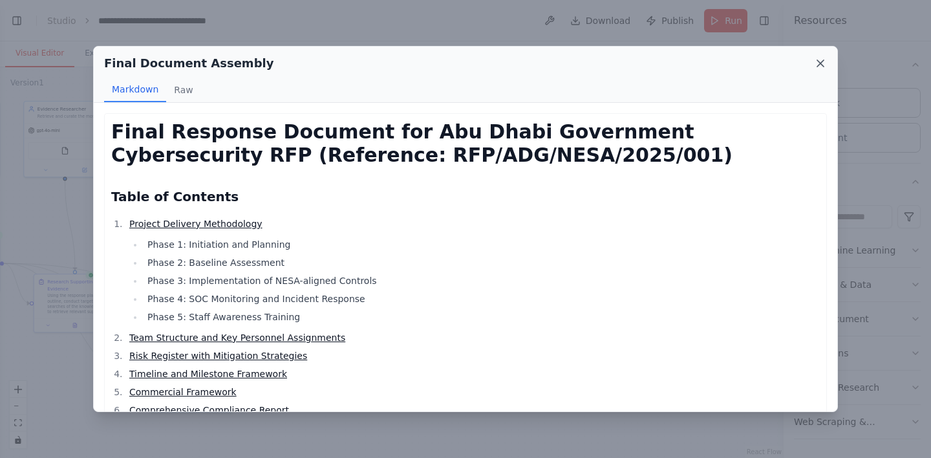
click at [822, 59] on icon at bounding box center [820, 63] width 13 height 13
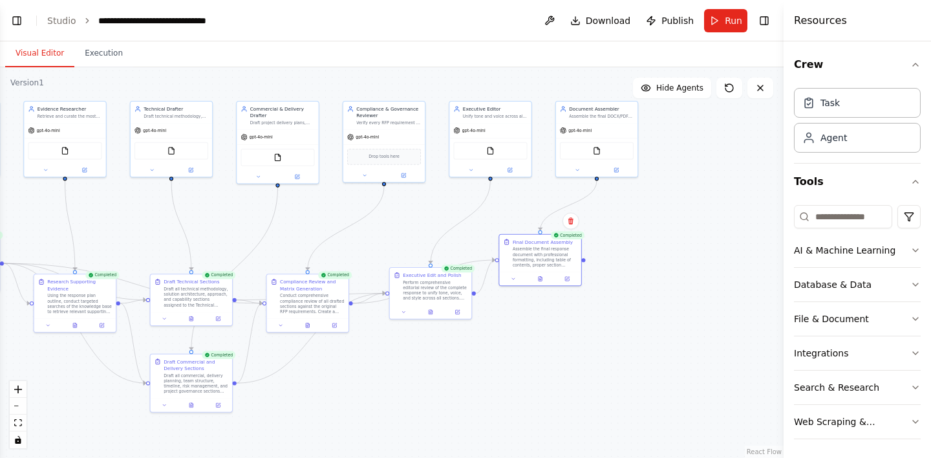
drag, startPoint x: 571, startPoint y: 361, endPoint x: 713, endPoint y: 354, distance: 142.4
click at [713, 354] on div ".deletable-edge-delete-btn { width: 20px; height: 20px; border: 0px solid #ffff…" at bounding box center [391, 262] width 783 height 390
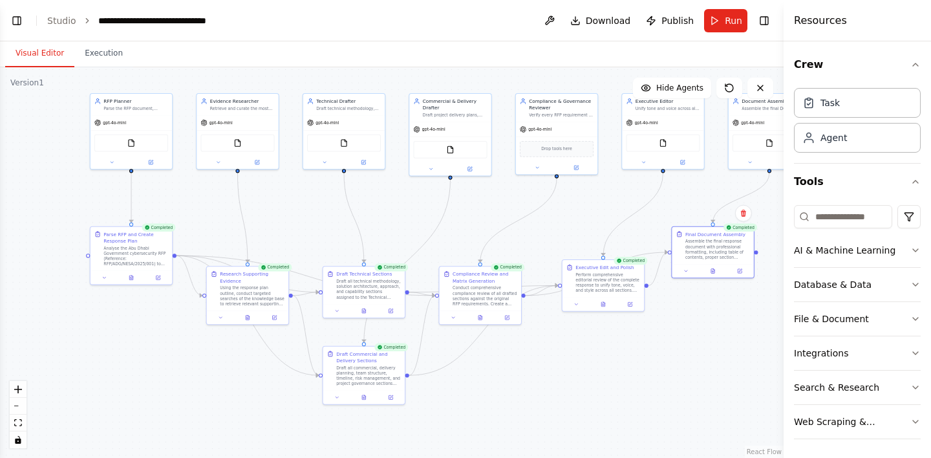
drag, startPoint x: 565, startPoint y: 389, endPoint x: 595, endPoint y: 388, distance: 30.4
click at [595, 388] on div ".deletable-edge-delete-btn { width: 20px; height: 20px; border: 0px solid #ffff…" at bounding box center [391, 262] width 783 height 390
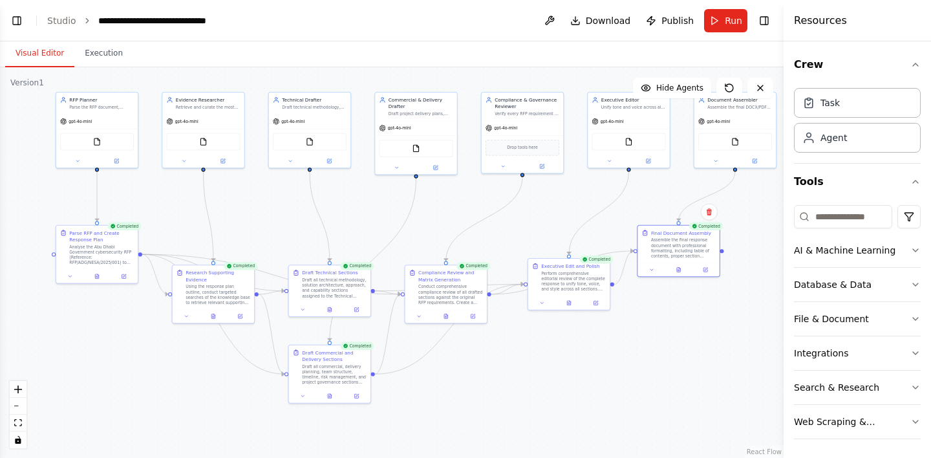
drag, startPoint x: 589, startPoint y: 399, endPoint x: 535, endPoint y: 398, distance: 54.3
click at [535, 398] on div ".deletable-edge-delete-btn { width: 20px; height: 20px; border: 0px solid #ffff…" at bounding box center [391, 262] width 783 height 390
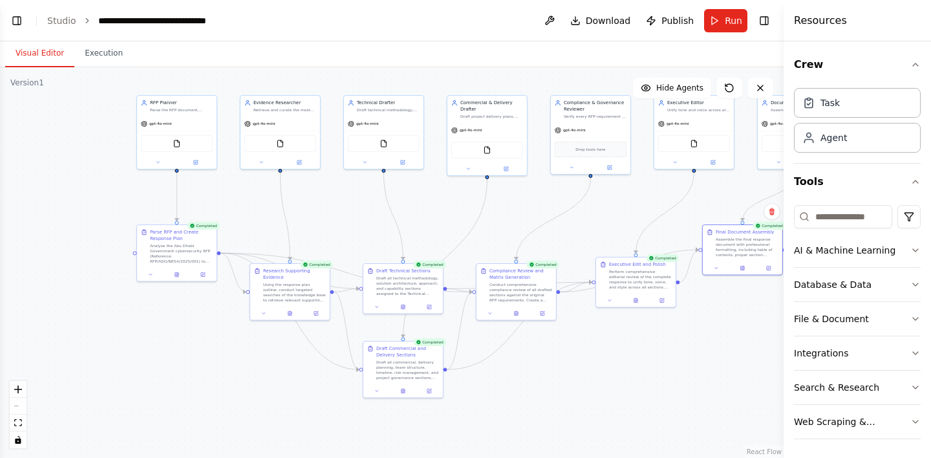
drag, startPoint x: 539, startPoint y: 397, endPoint x: 648, endPoint y: 391, distance: 109.4
click at [649, 391] on div ".deletable-edge-delete-btn { width: 20px; height: 20px; border: 0px solid #ffff…" at bounding box center [391, 262] width 783 height 390
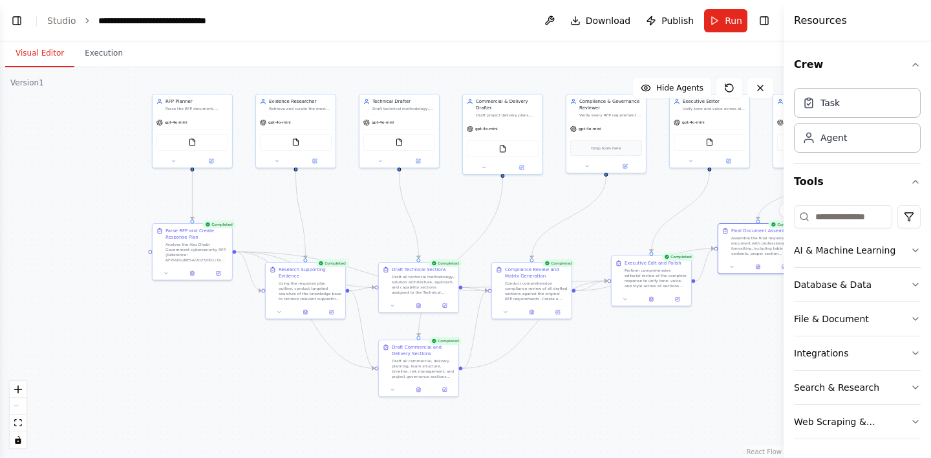
drag, startPoint x: 594, startPoint y: 390, endPoint x: 488, endPoint y: 390, distance: 106.0
click at [489, 390] on div ".deletable-edge-delete-btn { width: 20px; height: 20px; border: 0px solid #ffff…" at bounding box center [391, 262] width 783 height 390
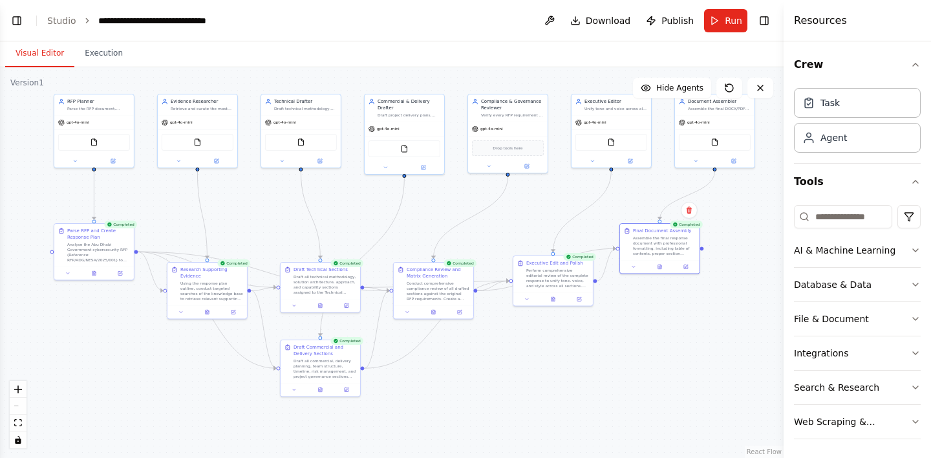
scroll to position [9470, 0]
click at [591, 25] on span "Download" at bounding box center [608, 20] width 45 height 13
click at [419, 113] on div "Draft project delivery plans, team structures, timelines, assumptions, risk man…" at bounding box center [408, 113] width 63 height 5
click at [402, 152] on div "FileReadTool" at bounding box center [404, 147] width 72 height 17
click at [407, 149] on img at bounding box center [404, 147] width 8 height 8
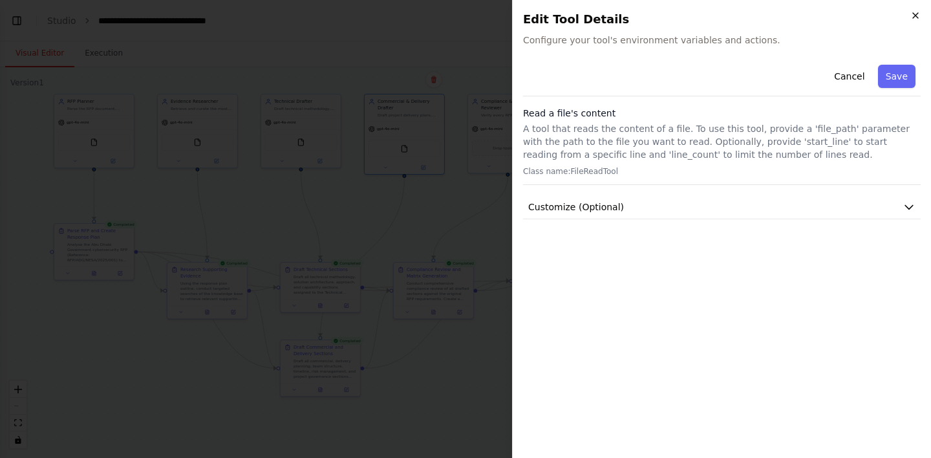
click at [918, 14] on icon "button" at bounding box center [915, 15] width 10 height 10
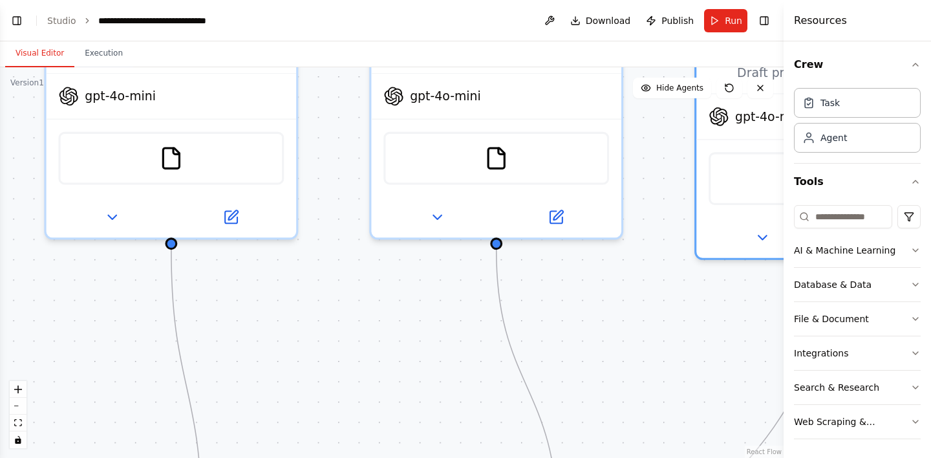
drag, startPoint x: 285, startPoint y: 233, endPoint x: 276, endPoint y: 402, distance: 168.9
click at [276, 402] on div ".deletable-edge-delete-btn { width: 20px; height: 20px; border: 0px solid #ffff…" at bounding box center [391, 262] width 783 height 390
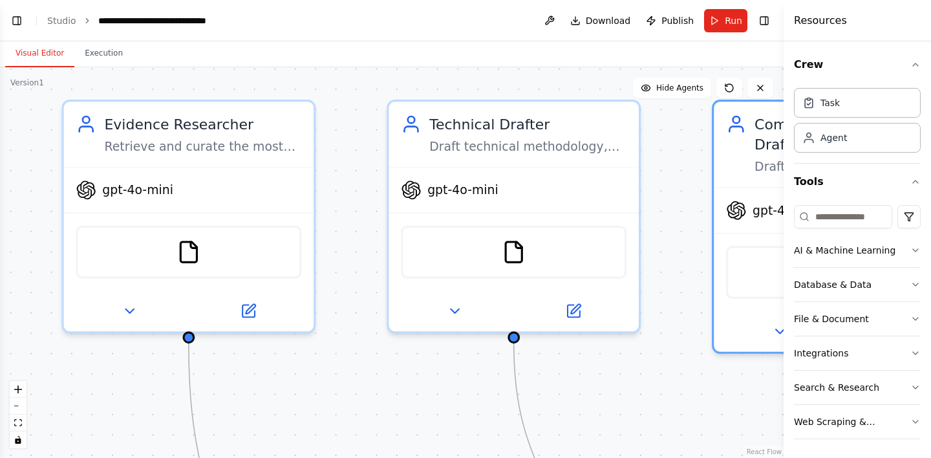
drag, startPoint x: 293, startPoint y: 421, endPoint x: 317, endPoint y: 487, distance: 69.9
click at [317, 457] on html "BETA What we’re building An agentic RFP Response Architecture that: 1. Ingests …" at bounding box center [465, 229] width 931 height 458
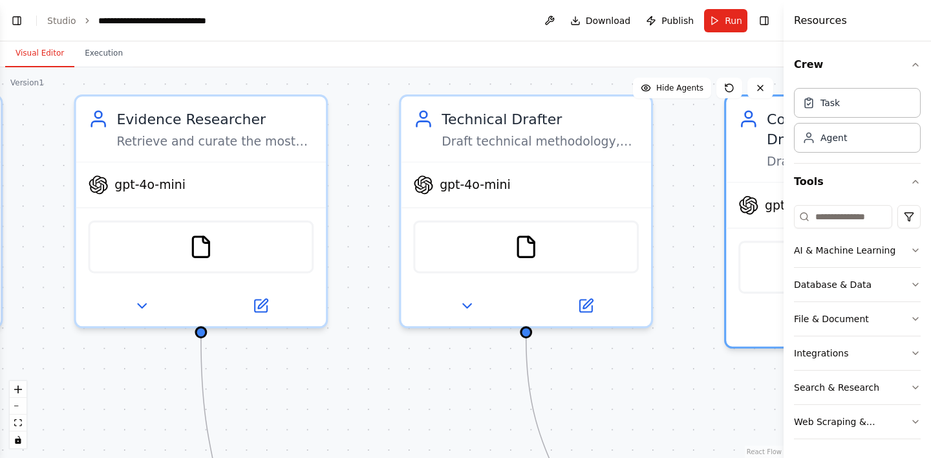
drag, startPoint x: 385, startPoint y: 385, endPoint x: 450, endPoint y: 369, distance: 66.5
click at [450, 369] on div ".deletable-edge-delete-btn { width: 20px; height: 20px; border: 0px solid #ffff…" at bounding box center [391, 262] width 783 height 390
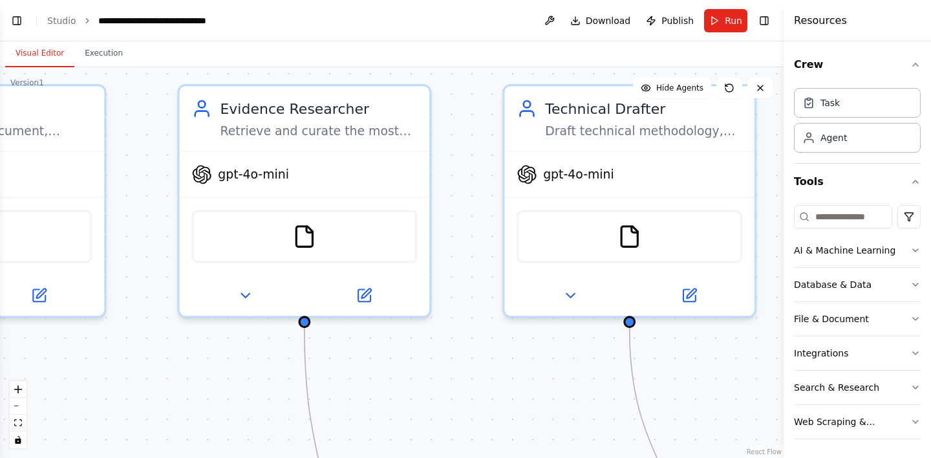
drag, startPoint x: 355, startPoint y: 361, endPoint x: 409, endPoint y: 361, distance: 53.6
click at [409, 361] on div ".deletable-edge-delete-btn { width: 20px; height: 20px; border: 0px solid #ffff…" at bounding box center [391, 262] width 783 height 390
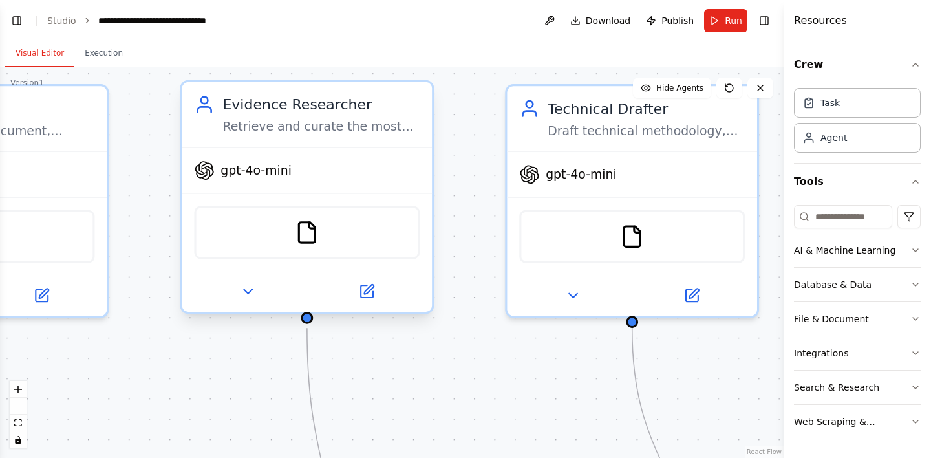
click at [341, 121] on div "Retrieve and curate the most relevant supporting content including case studies…" at bounding box center [320, 126] width 197 height 16
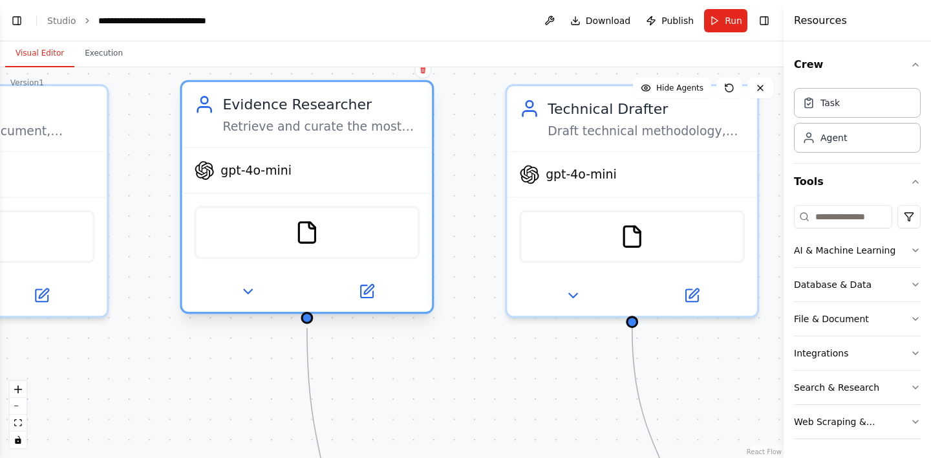
click at [341, 121] on div "Retrieve and curate the most relevant supporting content including case studies…" at bounding box center [320, 126] width 197 height 16
click at [321, 117] on div "Evidence Researcher Retrieve and curate the most relevant supporting content in…" at bounding box center [320, 114] width 197 height 41
click at [304, 123] on div "Retrieve and curate the most relevant supporting content including case studies…" at bounding box center [320, 126] width 197 height 16
click at [250, 295] on icon at bounding box center [247, 291] width 16 height 16
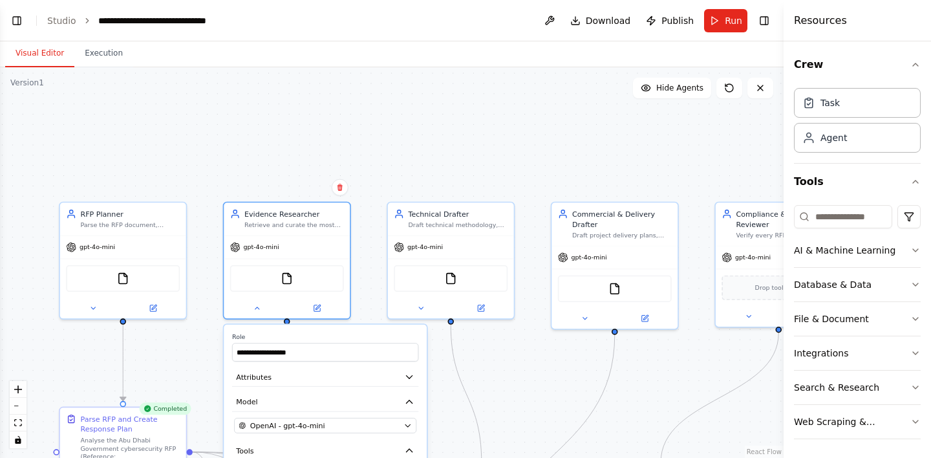
drag, startPoint x: 196, startPoint y: 379, endPoint x: 196, endPoint y: 239, distance: 140.2
click at [196, 245] on div ".deletable-edge-delete-btn { width: 20px; height: 20px; border: 0px solid #ffff…" at bounding box center [391, 262] width 783 height 390
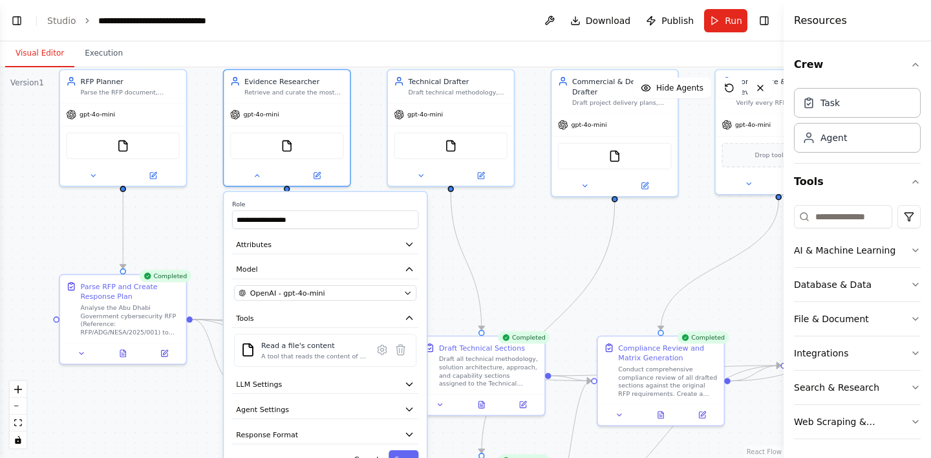
click at [209, 311] on div ".deletable-edge-delete-btn { width: 20px; height: 20px; border: 0px solid #ffff…" at bounding box center [391, 262] width 783 height 390
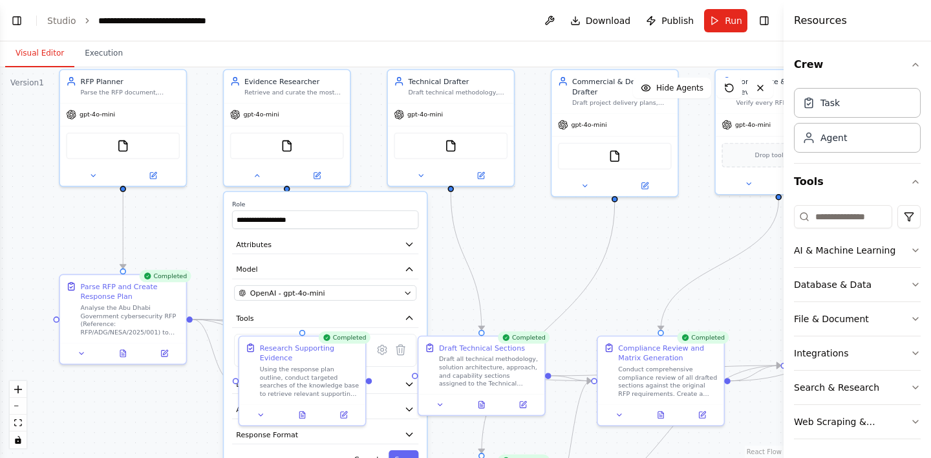
click at [204, 408] on div ".deletable-edge-delete-btn { width: 20px; height: 20px; border: 0px solid #ffff…" at bounding box center [391, 262] width 783 height 390
click at [200, 416] on div ".deletable-edge-delete-btn { width: 20px; height: 20px; border: 0px solid #ffff…" at bounding box center [391, 262] width 783 height 390
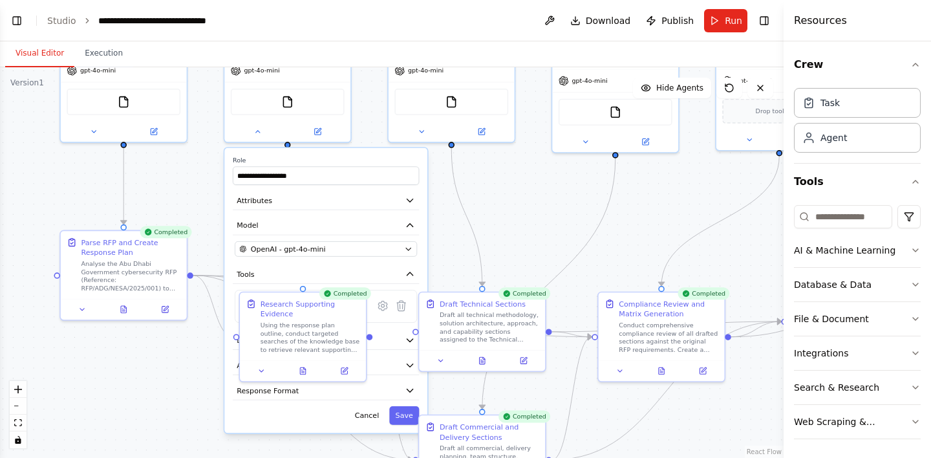
drag, startPoint x: 189, startPoint y: 399, endPoint x: 190, endPoint y: 322, distance: 77.6
click at [190, 324] on div ".deletable-edge-delete-btn { width: 20px; height: 20px; border: 0px solid #ffff…" at bounding box center [391, 262] width 783 height 390
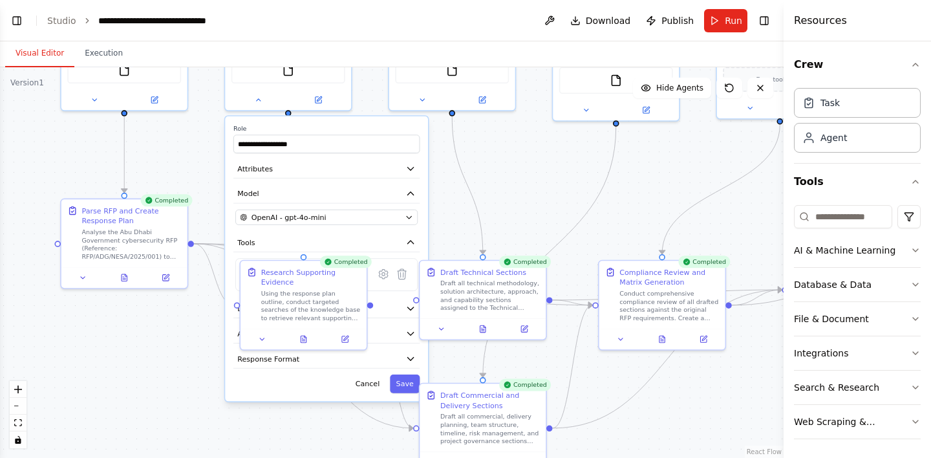
click at [200, 364] on div ".deletable-edge-delete-btn { width: 20px; height: 20px; border: 0px solid #ffff…" at bounding box center [391, 262] width 783 height 390
click at [414, 364] on button "Response Format" at bounding box center [326, 358] width 186 height 19
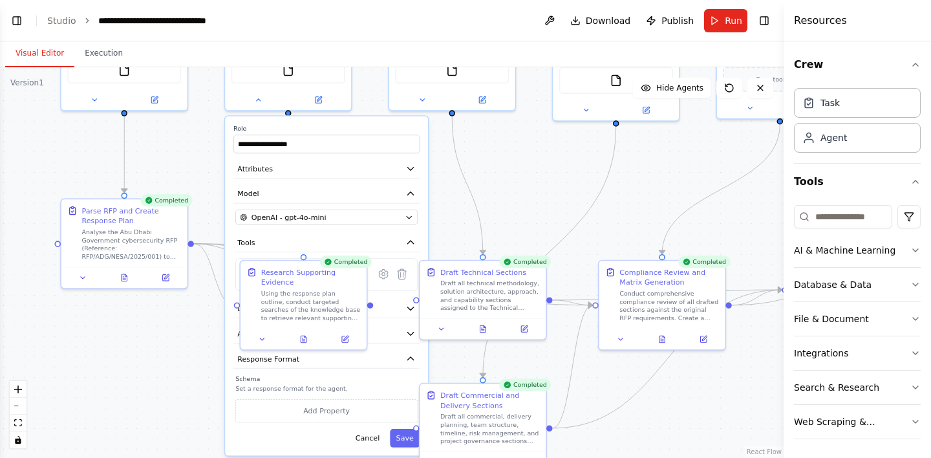
click at [198, 337] on div ".deletable-edge-delete-btn { width: 20px; height: 20px; border: 0px solid #ffff…" at bounding box center [391, 262] width 783 height 390
click at [284, 271] on div "Research Supporting Evidence" at bounding box center [311, 275] width 100 height 21
click at [436, 167] on div ".deletable-edge-delete-btn { width: 20px; height: 20px; border: 0px solid #ffff…" at bounding box center [391, 262] width 783 height 390
click at [363, 440] on button "Cancel" at bounding box center [367, 437] width 37 height 19
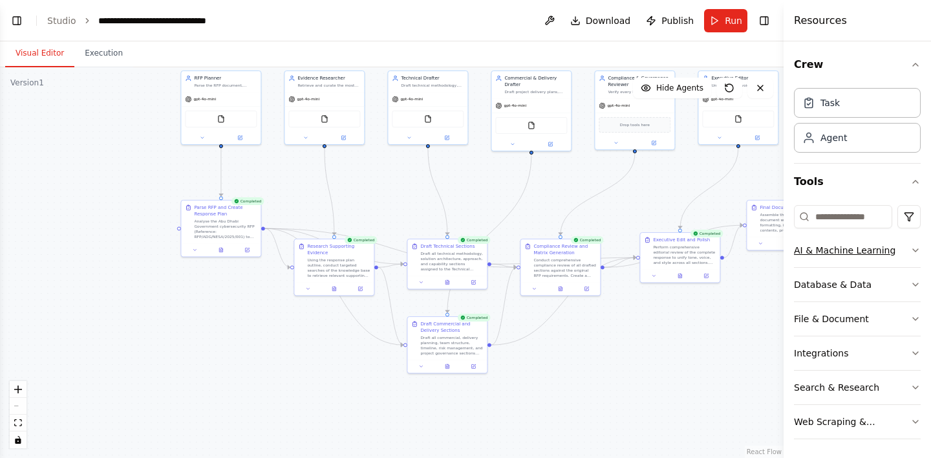
click at [860, 260] on button "AI & Machine Learning" at bounding box center [857, 250] width 127 height 34
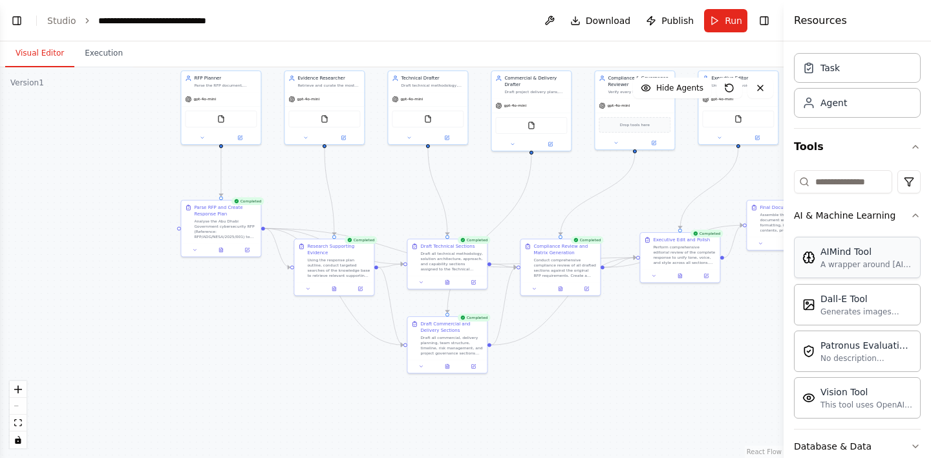
scroll to position [26, 0]
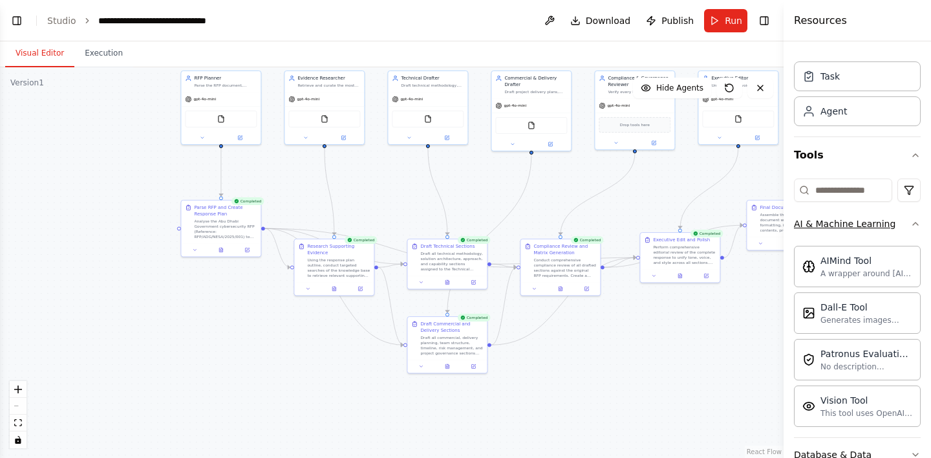
click at [874, 230] on button "AI & Machine Learning" at bounding box center [857, 224] width 127 height 34
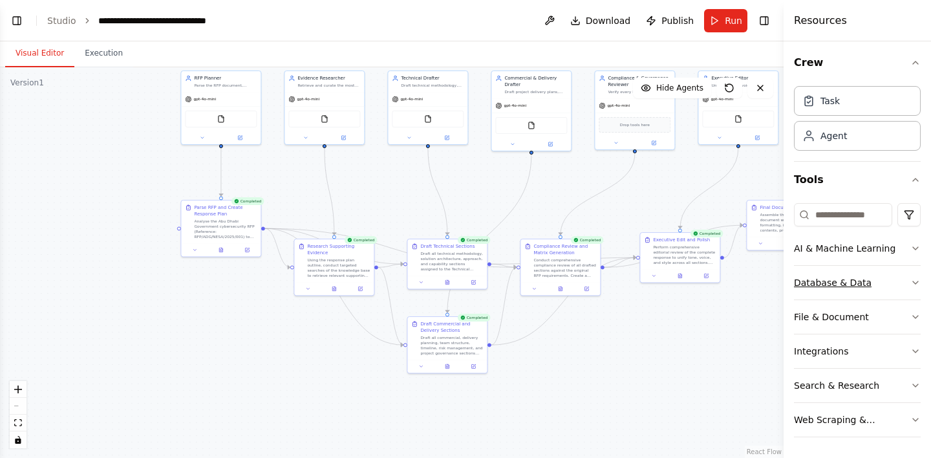
click at [837, 286] on div "Database & Data" at bounding box center [833, 282] width 78 height 13
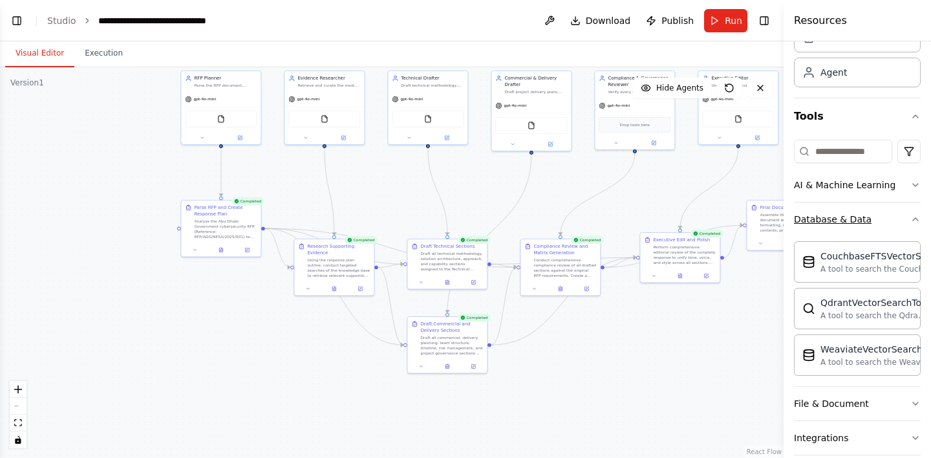
click at [834, 221] on div "Database & Data" at bounding box center [833, 219] width 78 height 13
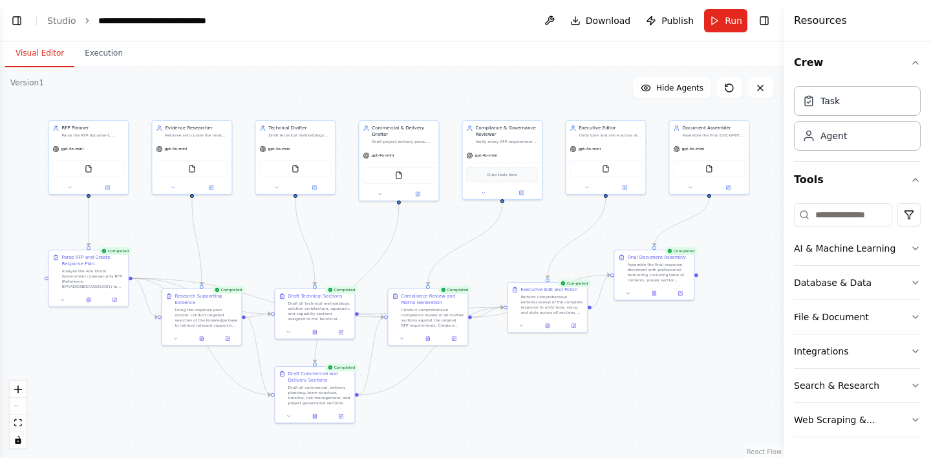
drag, startPoint x: 135, startPoint y: 288, endPoint x: 3, endPoint y: 337, distance: 141.5
click at [3, 337] on div ".deletable-edge-delete-btn { width: 20px; height: 20px; border: 0px solid #ffff…" at bounding box center [391, 262] width 783 height 390
click at [685, 98] on div ".deletable-edge-delete-btn { width: 20px; height: 20px; border: 0px solid #ffff…" at bounding box center [391, 262] width 783 height 390
click at [659, 91] on span "Hide Agents" at bounding box center [679, 88] width 47 height 10
click at [659, 91] on span "Show Agents" at bounding box center [678, 88] width 50 height 10
